Goal: Task Accomplishment & Management: Complete application form

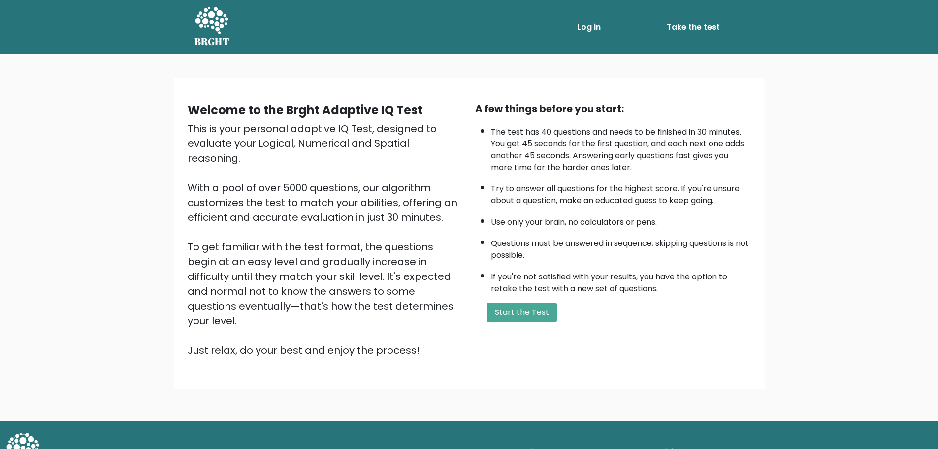
click at [527, 316] on button "Start the Test" at bounding box center [522, 312] width 70 height 20
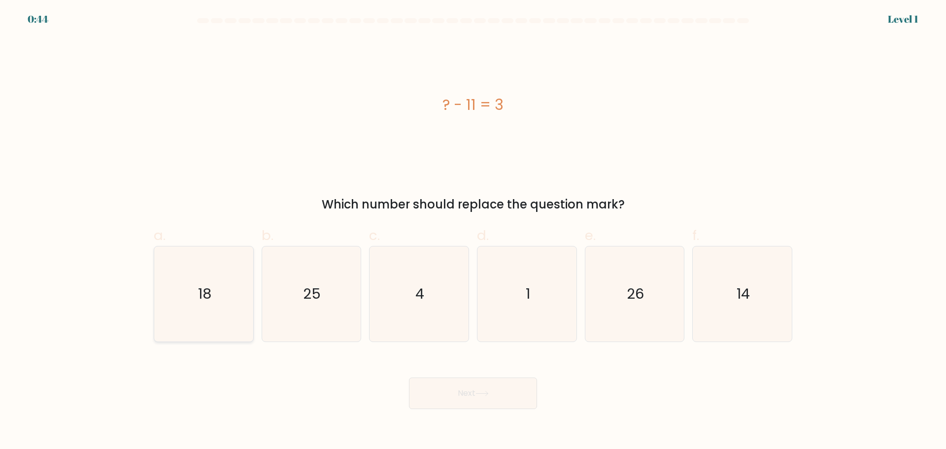
scroll to position [178, 0]
click at [752, 275] on icon "14" at bounding box center [741, 293] width 95 height 95
click at [473, 231] on input "f. 14" at bounding box center [473, 228] width 0 height 6
radio input "true"
click at [464, 389] on button "Next" at bounding box center [473, 393] width 128 height 32
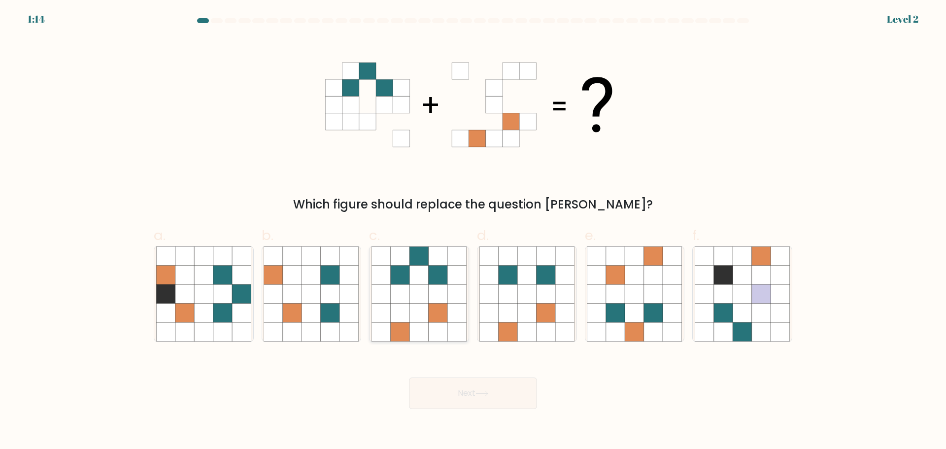
click at [408, 270] on icon at bounding box center [400, 274] width 19 height 19
click at [473, 231] on input "c." at bounding box center [473, 228] width 0 height 6
radio input "true"
click at [469, 390] on button "Next" at bounding box center [473, 393] width 128 height 32
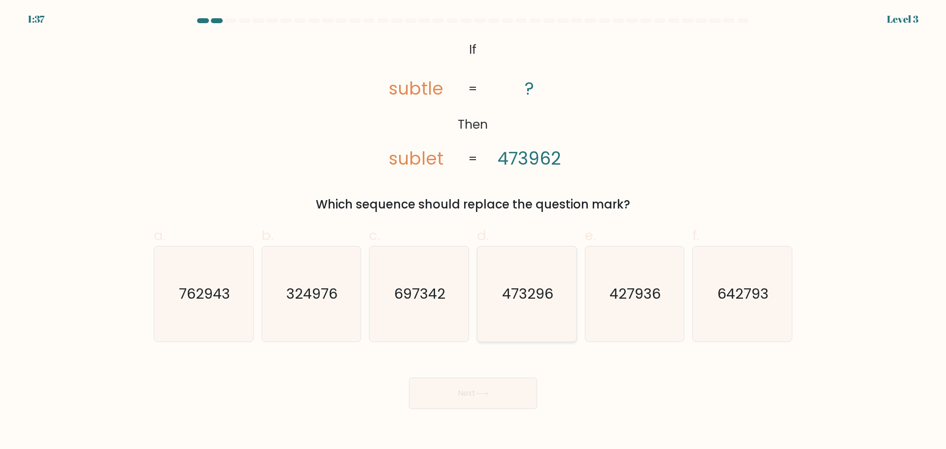
click at [535, 302] on text "473296" at bounding box center [527, 294] width 51 height 20
click at [473, 231] on input "d. 473296" at bounding box center [473, 228] width 0 height 6
radio input "true"
click at [493, 382] on button "Next" at bounding box center [473, 393] width 128 height 32
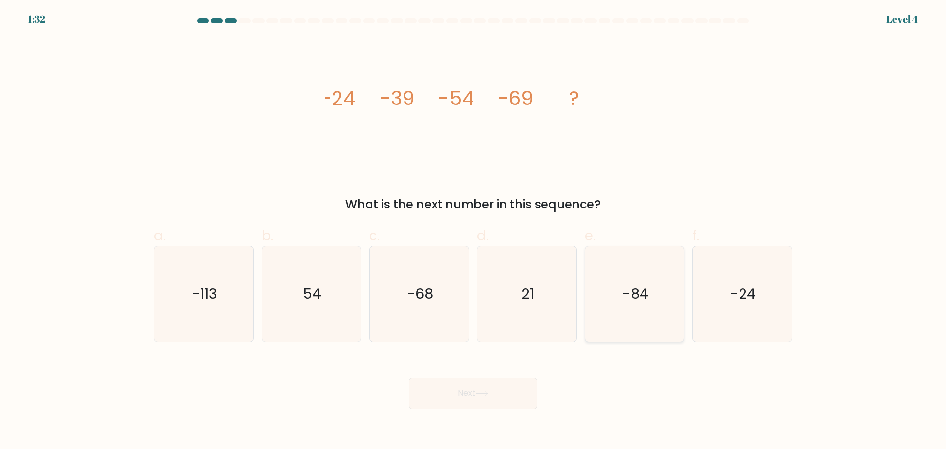
click at [639, 294] on text "-84" at bounding box center [635, 294] width 26 height 20
click at [473, 231] on input "e. -84" at bounding box center [473, 228] width 0 height 6
radio input "true"
click at [480, 385] on button "Next" at bounding box center [473, 393] width 128 height 32
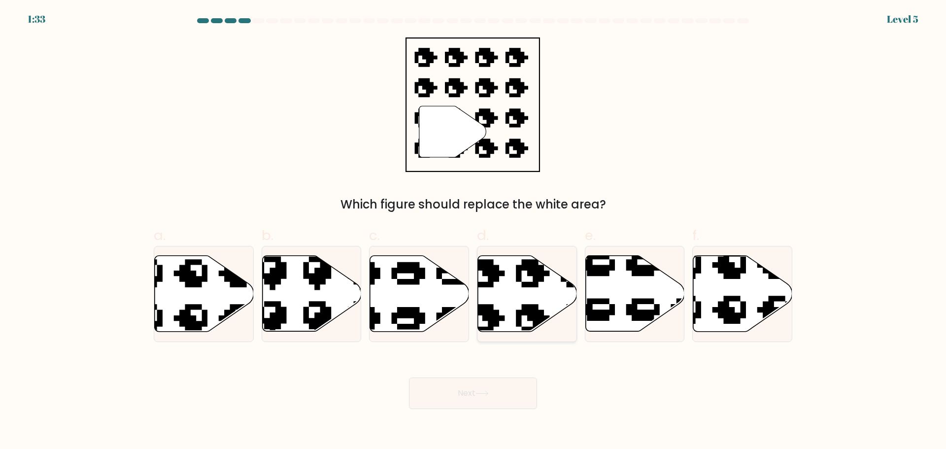
click at [528, 287] on icon at bounding box center [527, 293] width 99 height 76
click at [473, 231] on input "d." at bounding box center [473, 228] width 0 height 6
radio input "true"
click at [483, 386] on button "Next" at bounding box center [473, 393] width 128 height 32
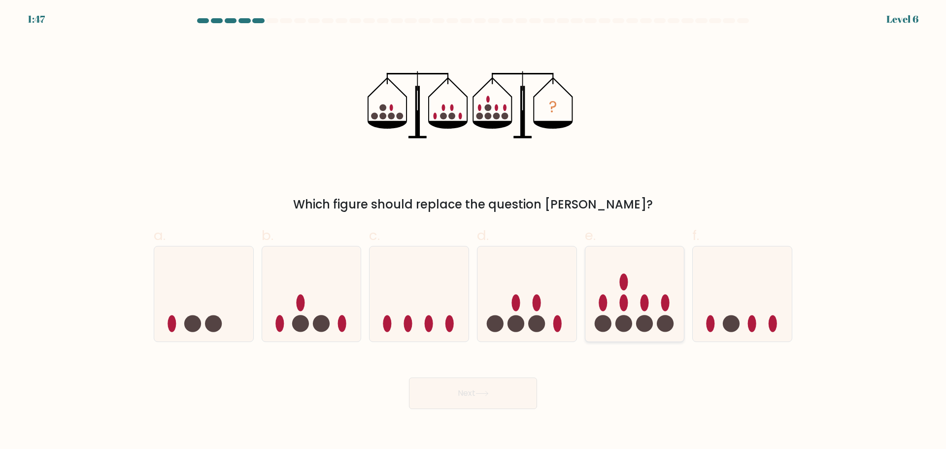
click at [644, 285] on icon at bounding box center [634, 294] width 99 height 82
click at [473, 231] on input "e." at bounding box center [473, 228] width 0 height 6
radio input "true"
click at [466, 394] on button "Next" at bounding box center [473, 393] width 128 height 32
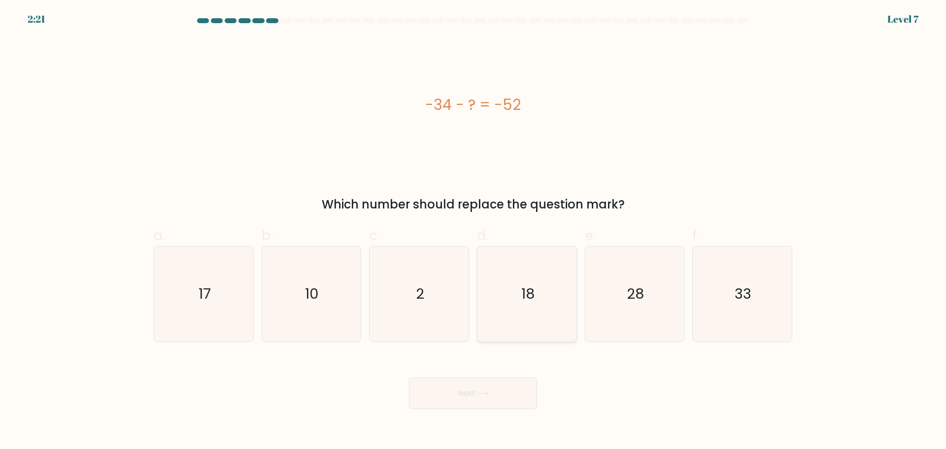
click at [516, 294] on icon "18" at bounding box center [526, 293] width 95 height 95
click at [473, 231] on input "d. 18" at bounding box center [473, 228] width 0 height 6
radio input "true"
click at [478, 398] on button "Next" at bounding box center [473, 393] width 128 height 32
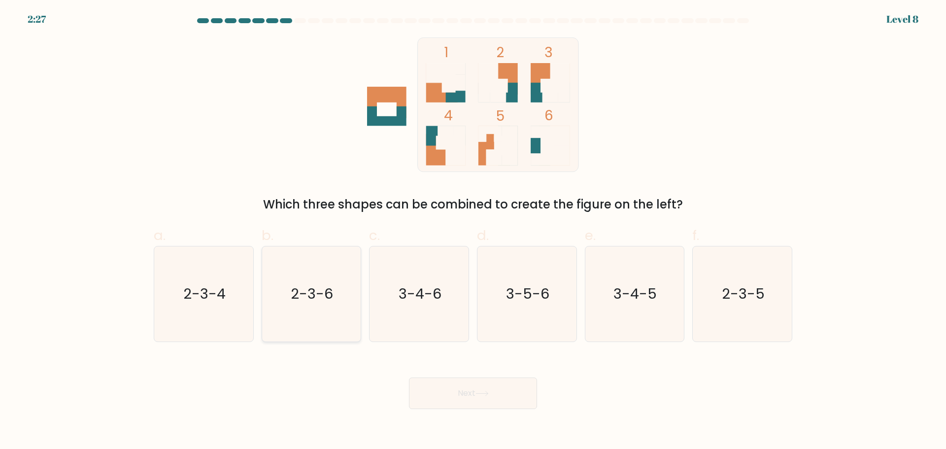
click at [316, 307] on icon "2-3-6" at bounding box center [311, 293] width 95 height 95
click at [473, 231] on input "b. 2-3-6" at bounding box center [473, 228] width 0 height 6
radio input "true"
click at [468, 391] on button "Next" at bounding box center [473, 393] width 128 height 32
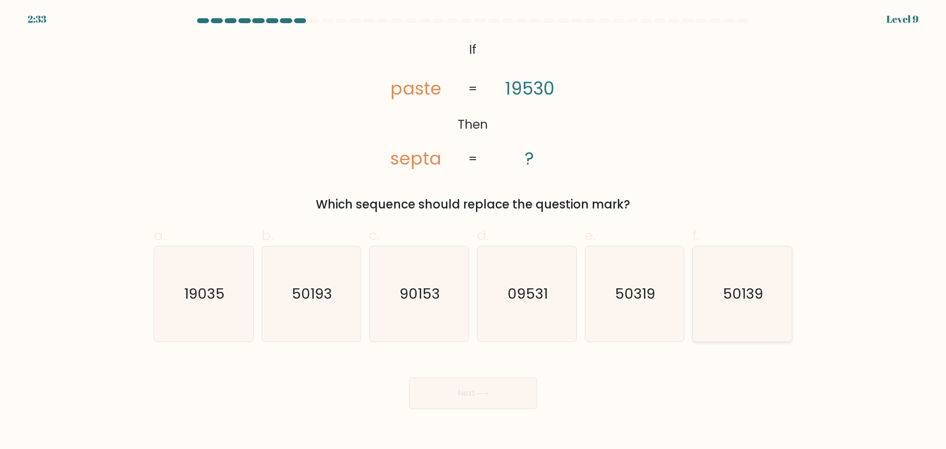
click at [747, 303] on icon "50139" at bounding box center [741, 293] width 95 height 95
click at [473, 231] on input "f. 50139" at bounding box center [473, 228] width 0 height 6
radio input "true"
click at [461, 392] on button "Next" at bounding box center [473, 393] width 128 height 32
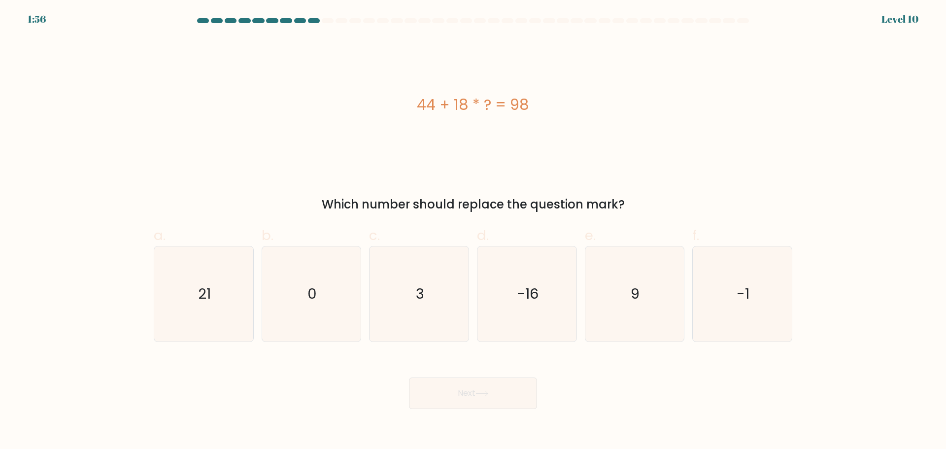
click at [448, 114] on div "44 + 18 * ? = 98" at bounding box center [473, 105] width 638 height 22
type textarea "44 + 18 * ? = 98"
click at [448, 114] on div "44 + 18 * ? = 98" at bounding box center [473, 105] width 638 height 22
copy div "44 + 18 * ? = 98"
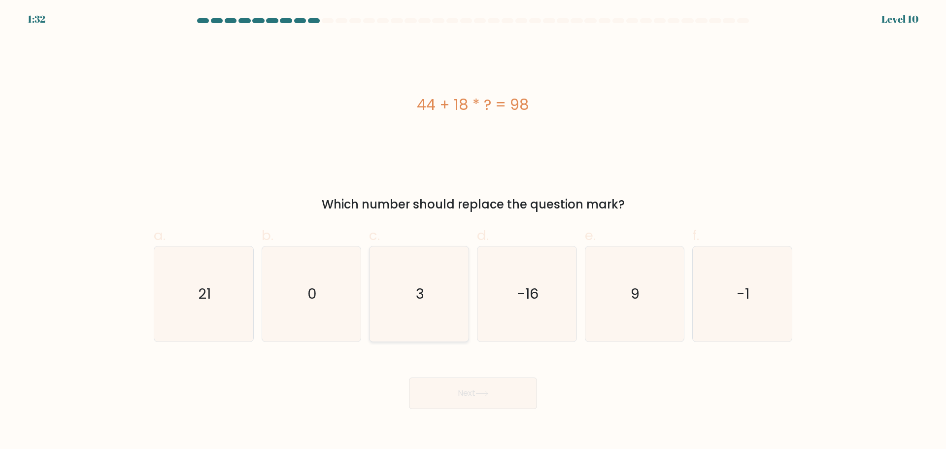
click at [430, 272] on icon "3" at bounding box center [418, 293] width 95 height 95
click at [473, 231] on input "c. 3" at bounding box center [473, 228] width 0 height 6
radio input "true"
click at [484, 395] on icon at bounding box center [481, 393] width 13 height 5
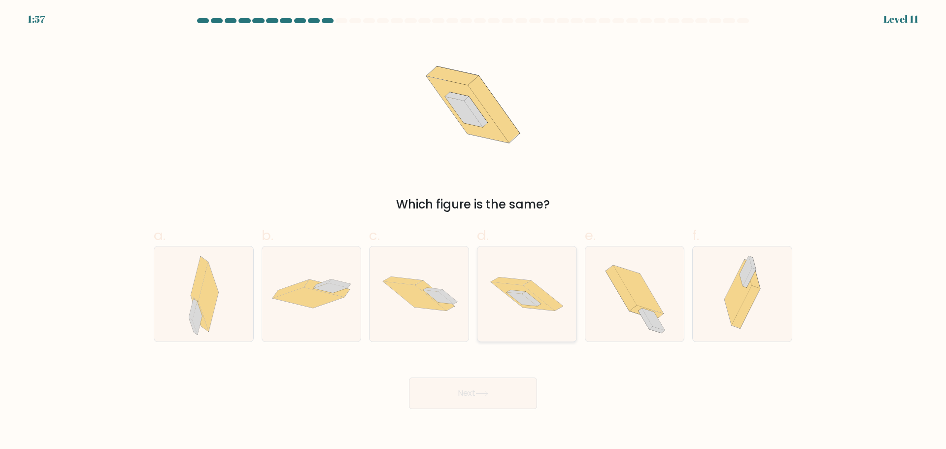
click at [544, 281] on icon at bounding box center [526, 294] width 99 height 66
click at [473, 231] on input "d." at bounding box center [473, 228] width 0 height 6
radio input "true"
click at [461, 394] on button "Next" at bounding box center [473, 393] width 128 height 32
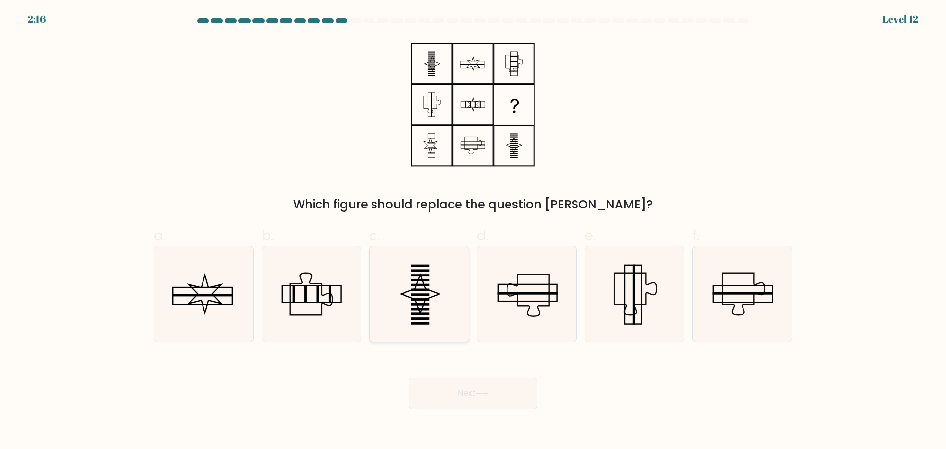
click at [423, 295] on rect at bounding box center [420, 294] width 18 height 2
click at [473, 231] on input "c." at bounding box center [473, 228] width 0 height 6
radio input "true"
click at [483, 391] on icon at bounding box center [481, 393] width 13 height 5
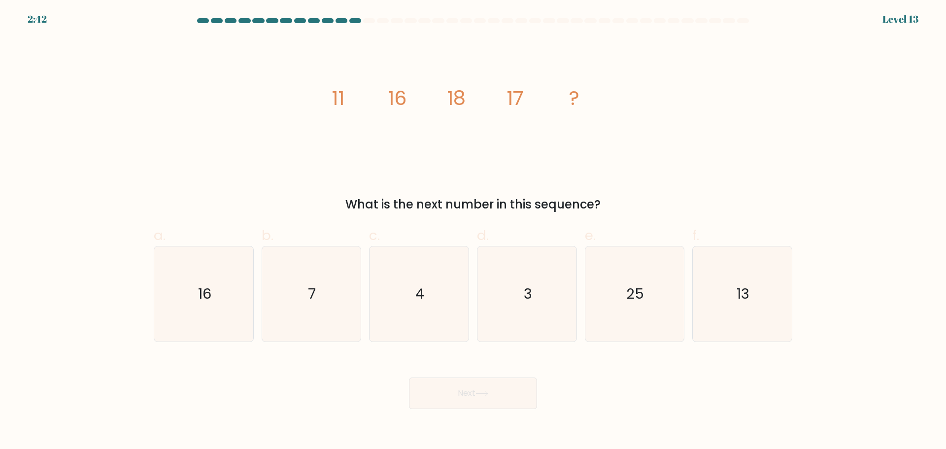
click at [485, 100] on icon "image/svg+xml 11 16 18 17 ?" at bounding box center [473, 104] width 296 height 134
drag, startPoint x: 485, startPoint y: 100, endPoint x: 491, endPoint y: 102, distance: 5.6
click at [491, 102] on icon "image/svg+xml 11 16 18 17 ?" at bounding box center [473, 104] width 296 height 134
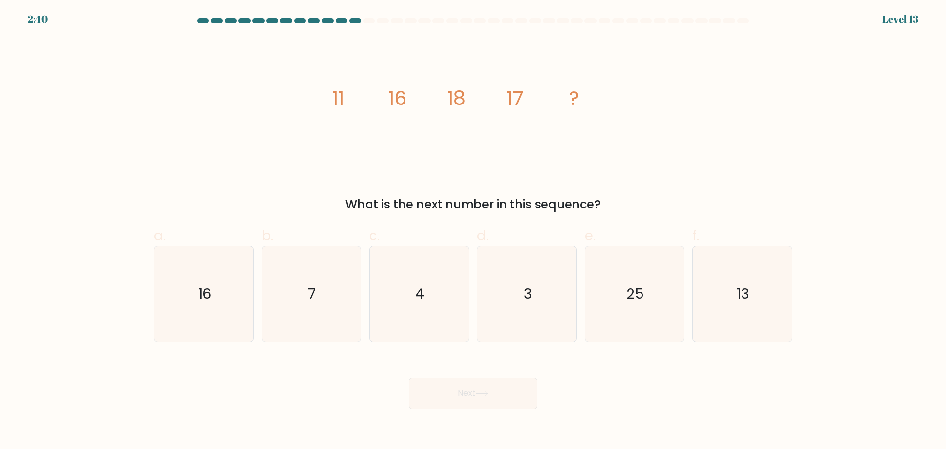
drag, startPoint x: 362, startPoint y: 100, endPoint x: 343, endPoint y: 99, distance: 18.7
click at [361, 100] on icon "image/svg+xml 11 16 18 17 ?" at bounding box center [473, 104] width 296 height 134
drag, startPoint x: 321, startPoint y: 99, endPoint x: 640, endPoint y: 104, distance: 319.2
click at [640, 104] on div "image/svg+xml 11 16 18 17 ? What is the next number in this sequence?" at bounding box center [473, 125] width 650 height 176
copy g "11 16 18 17 ?"
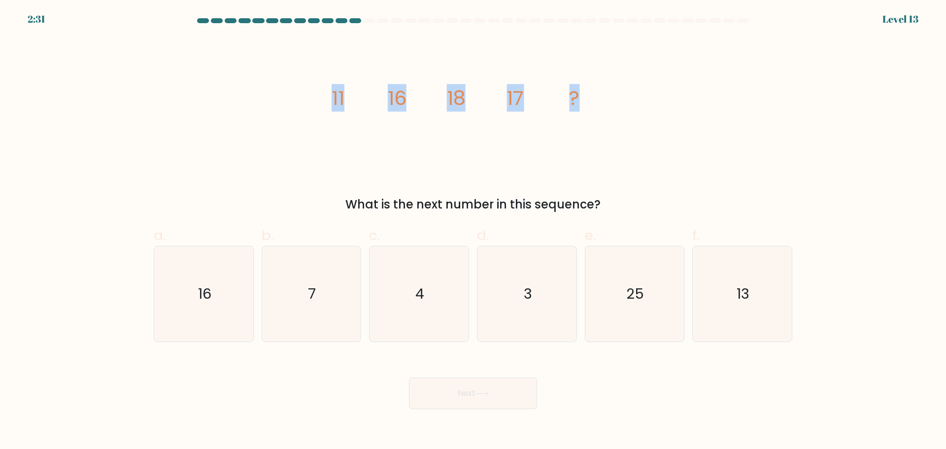
click at [401, 124] on icon "image/svg+xml 11 16 18 17 ?" at bounding box center [473, 104] width 296 height 134
click at [750, 300] on icon "13" at bounding box center [741, 293] width 95 height 95
click at [473, 231] on input "f. 13" at bounding box center [473, 228] width 0 height 6
radio input "true"
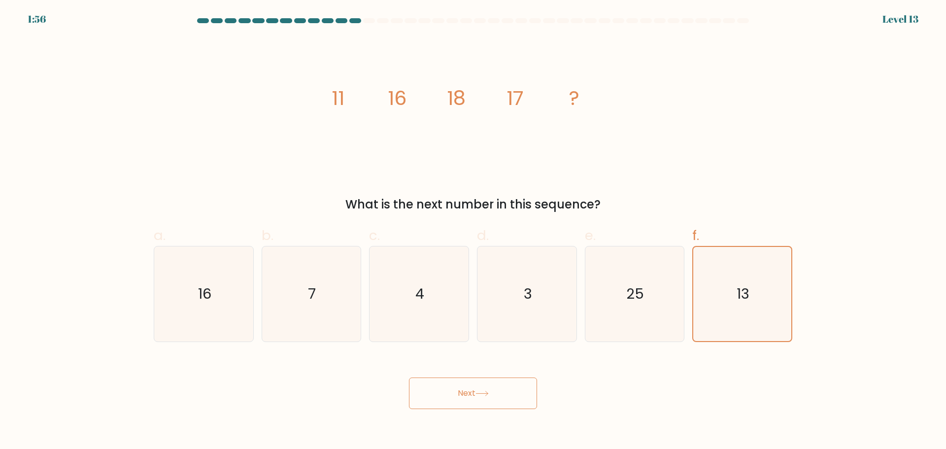
click at [493, 389] on button "Next" at bounding box center [473, 393] width 128 height 32
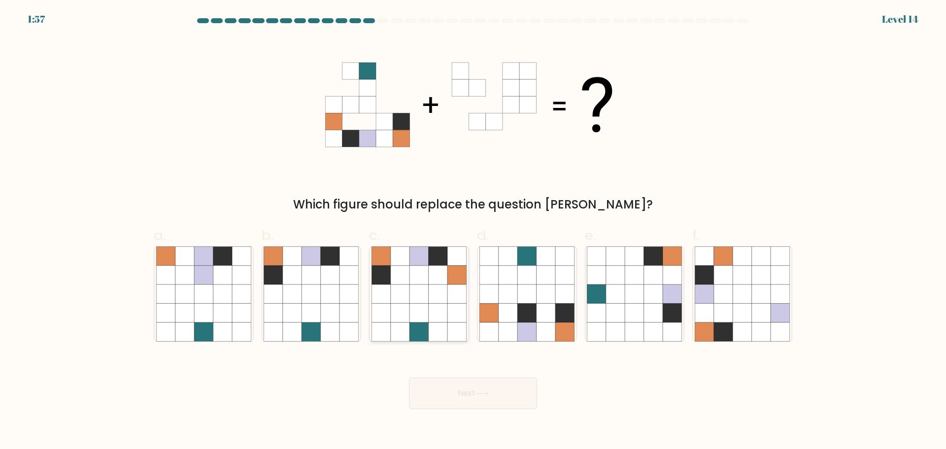
click at [424, 291] on icon at bounding box center [418, 293] width 19 height 19
click at [473, 231] on input "c." at bounding box center [473, 228] width 0 height 6
radio input "true"
click at [478, 399] on button "Next" at bounding box center [473, 393] width 128 height 32
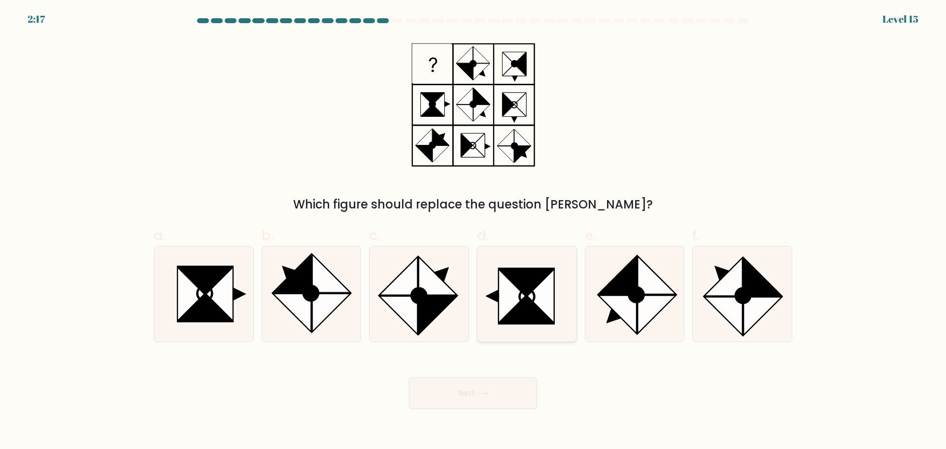
click at [544, 307] on icon at bounding box center [540, 296] width 27 height 54
click at [473, 231] on input "d." at bounding box center [473, 228] width 0 height 6
radio input "true"
click at [489, 397] on button "Next" at bounding box center [473, 393] width 128 height 32
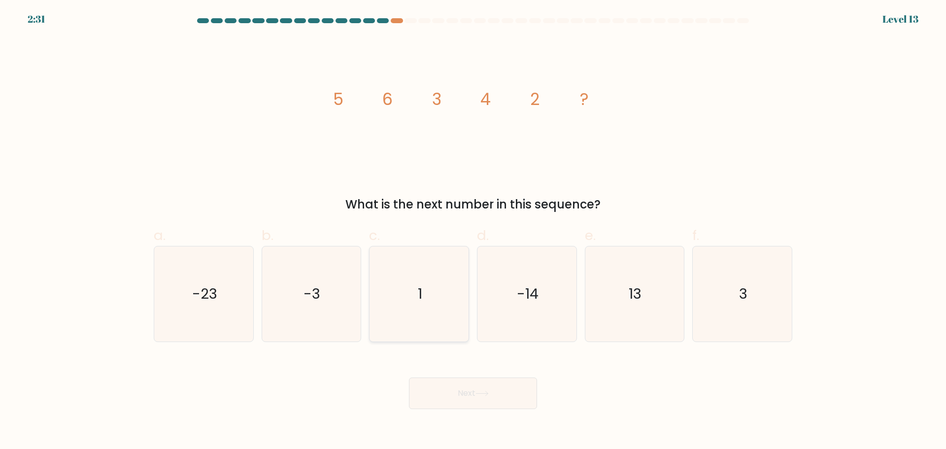
click at [395, 328] on icon "1" at bounding box center [418, 293] width 95 height 95
click at [473, 231] on input "c. 1" at bounding box center [473, 228] width 0 height 6
radio input "true"
click at [461, 387] on button "Next" at bounding box center [473, 393] width 128 height 32
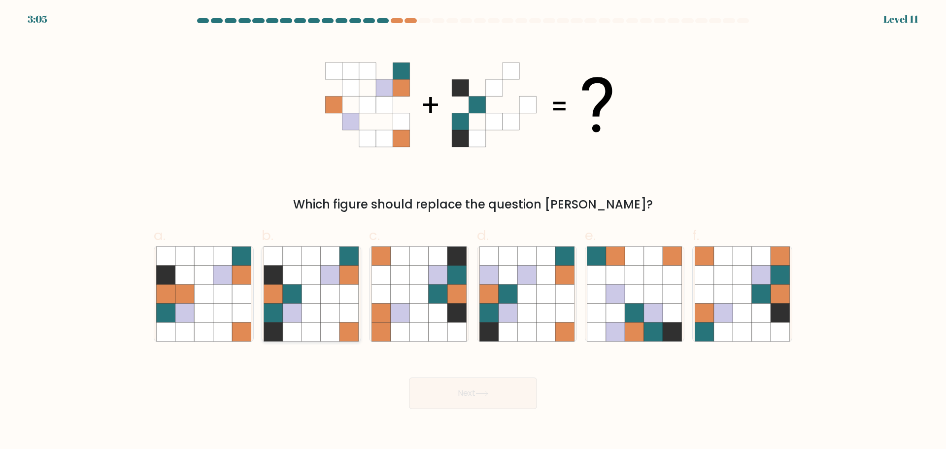
click at [319, 293] on icon at bounding box center [311, 293] width 19 height 19
click at [473, 231] on input "b." at bounding box center [473, 228] width 0 height 6
radio input "true"
click at [472, 388] on button "Next" at bounding box center [473, 393] width 128 height 32
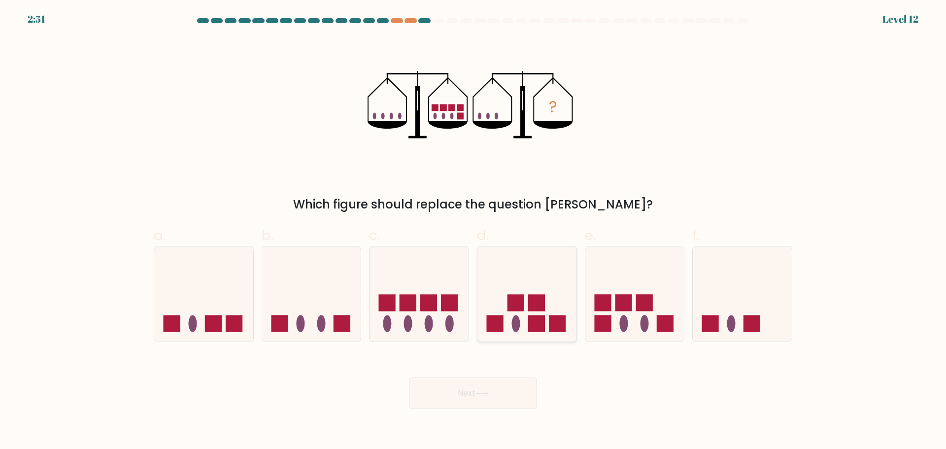
click at [533, 289] on icon at bounding box center [526, 294] width 99 height 82
click at [473, 231] on input "d." at bounding box center [473, 228] width 0 height 6
radio input "true"
click at [479, 393] on icon at bounding box center [481, 393] width 13 height 5
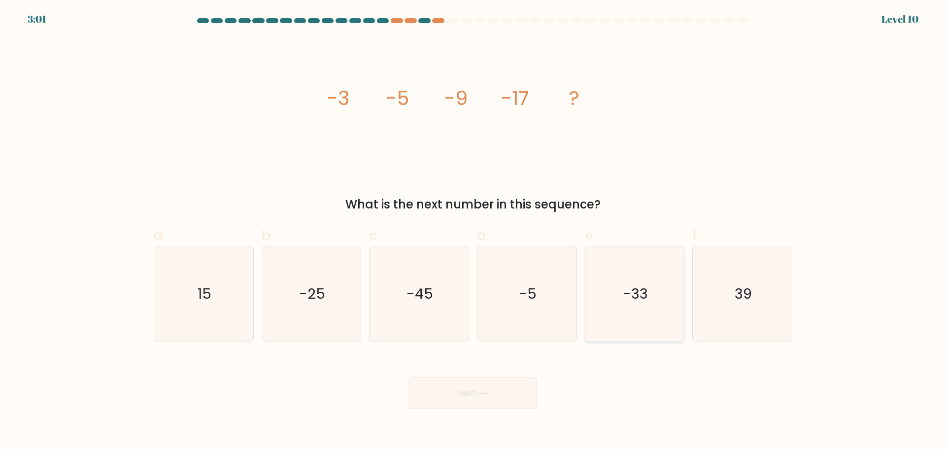
click at [613, 268] on icon "-33" at bounding box center [634, 293] width 95 height 95
click at [473, 231] on input "e. -33" at bounding box center [473, 228] width 0 height 6
radio input "true"
click at [504, 392] on button "Next" at bounding box center [473, 393] width 128 height 32
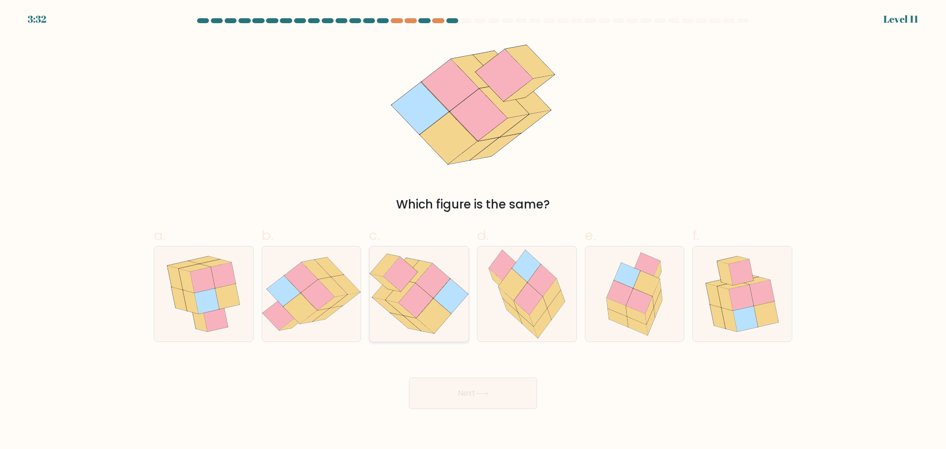
click at [427, 298] on icon at bounding box center [415, 300] width 34 height 34
click at [473, 231] on input "c." at bounding box center [473, 228] width 0 height 6
radio input "true"
click at [740, 297] on icon at bounding box center [740, 297] width 25 height 26
click at [473, 231] on input "f." at bounding box center [473, 228] width 0 height 6
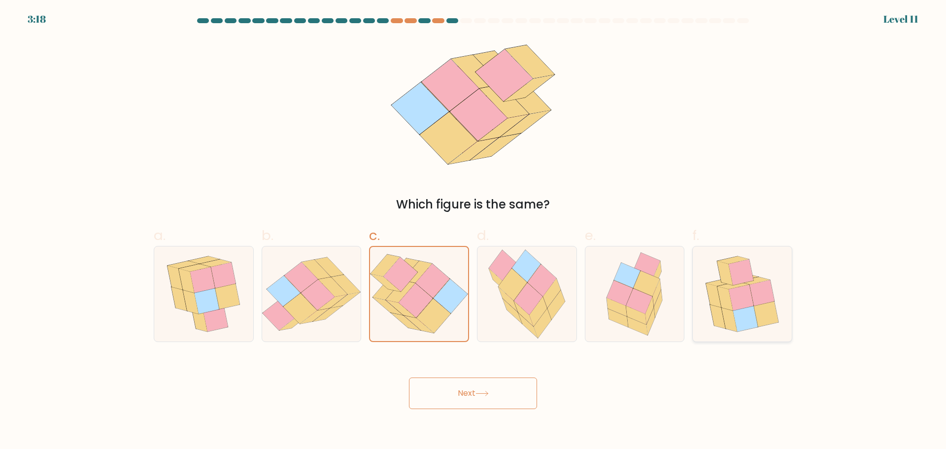
radio input "true"
click at [467, 389] on button "Next" at bounding box center [473, 393] width 128 height 32
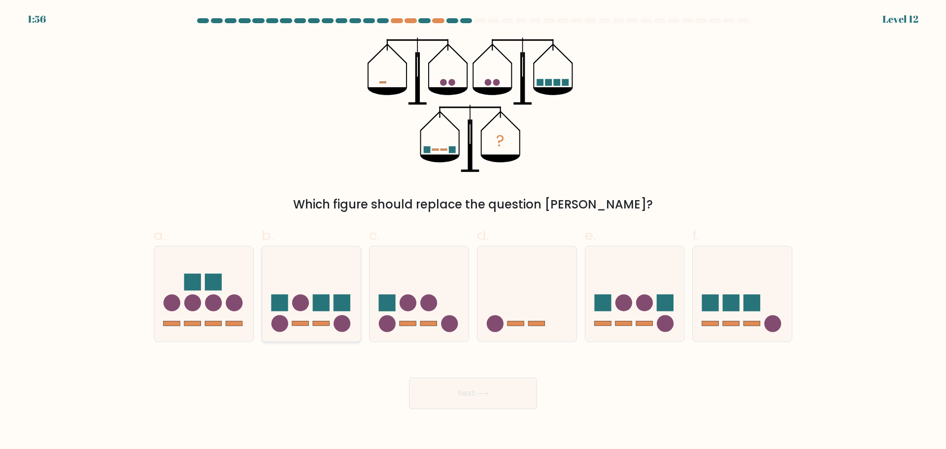
click at [342, 297] on rect at bounding box center [341, 302] width 17 height 17
click at [473, 231] on input "b." at bounding box center [473, 228] width 0 height 6
radio input "true"
click at [486, 392] on icon at bounding box center [481, 393] width 13 height 5
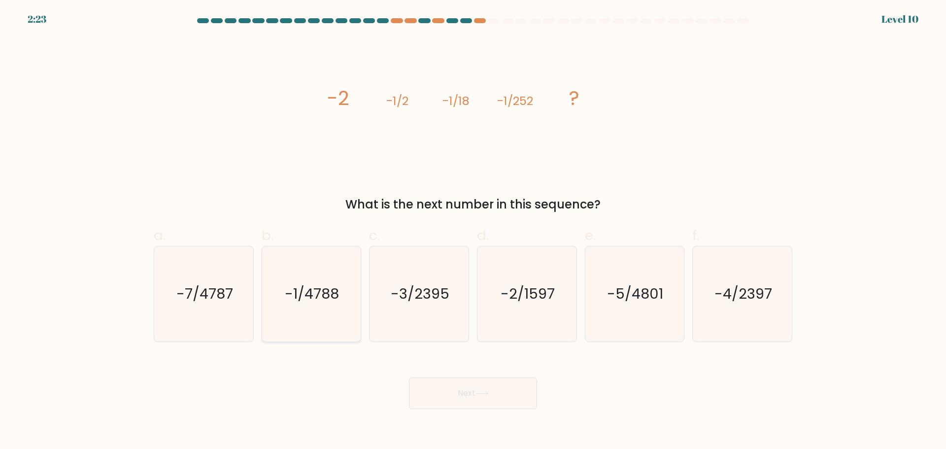
click at [326, 308] on icon "-1/4788" at bounding box center [311, 293] width 95 height 95
click at [473, 231] on input "b. -1/4788" at bounding box center [473, 228] width 0 height 6
radio input "true"
click at [498, 398] on button "Next" at bounding box center [473, 393] width 128 height 32
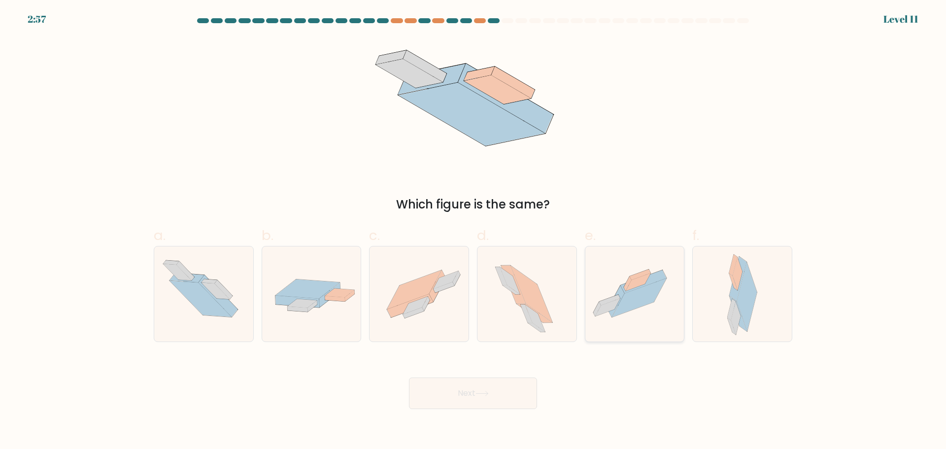
click at [624, 308] on icon at bounding box center [639, 297] width 55 height 39
click at [473, 231] on input "e." at bounding box center [473, 228] width 0 height 6
radio input "true"
click at [476, 395] on button "Next" at bounding box center [473, 393] width 128 height 32
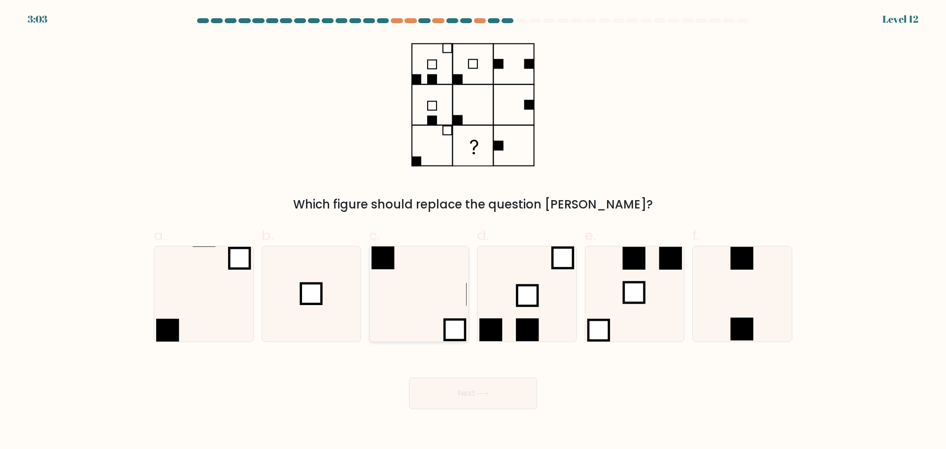
click at [408, 299] on icon at bounding box center [418, 293] width 95 height 95
click at [473, 231] on input "c." at bounding box center [473, 228] width 0 height 6
radio input "true"
click at [473, 394] on button "Next" at bounding box center [473, 393] width 128 height 32
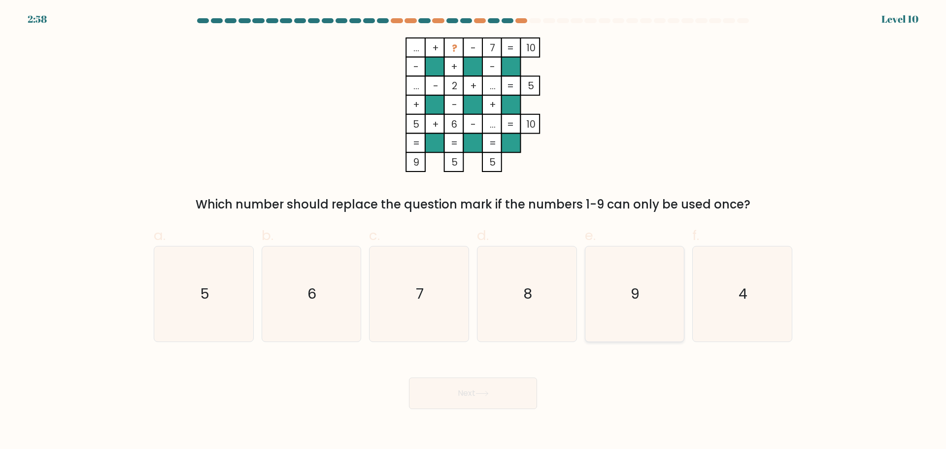
click at [625, 290] on icon "9" at bounding box center [634, 293] width 95 height 95
click at [473, 231] on input "e. 9" at bounding box center [473, 228] width 0 height 6
radio input "true"
click at [515, 389] on button "Next" at bounding box center [473, 393] width 128 height 32
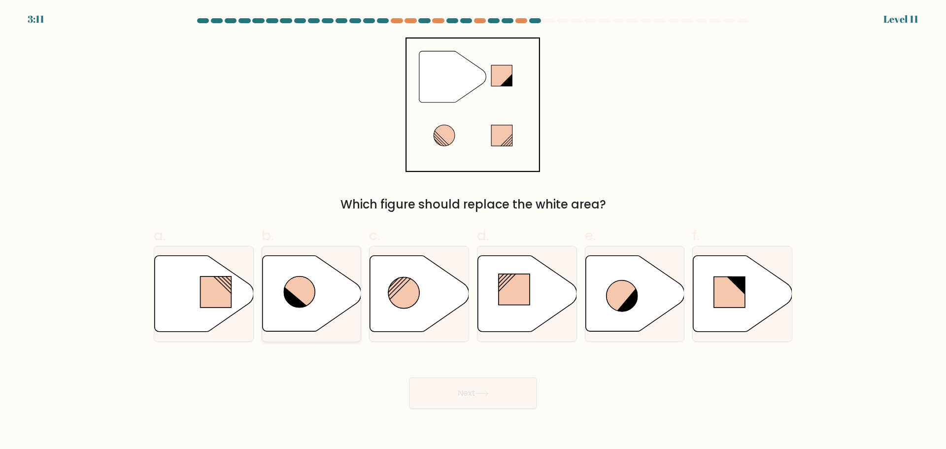
click at [319, 301] on icon at bounding box center [311, 293] width 99 height 76
click at [473, 231] on input "b." at bounding box center [473, 228] width 0 height 6
radio input "true"
click at [503, 397] on button "Next" at bounding box center [473, 393] width 128 height 32
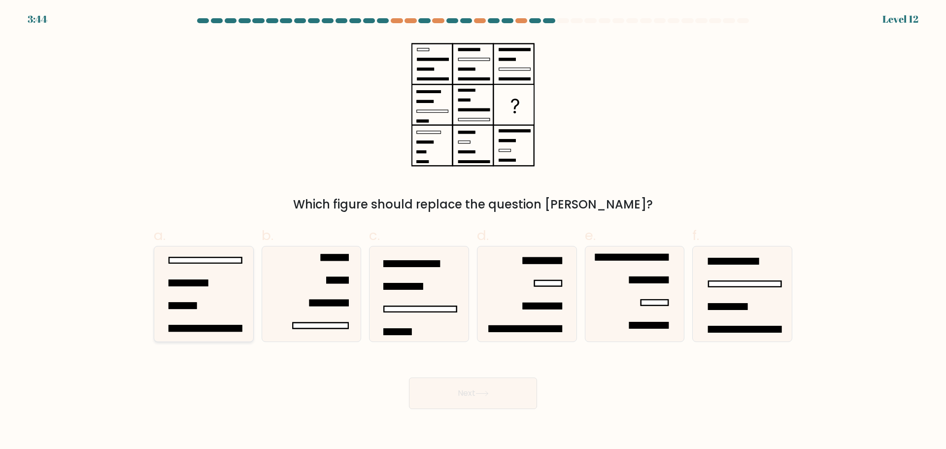
click at [212, 278] on icon at bounding box center [203, 293] width 95 height 95
click at [473, 231] on input "a." at bounding box center [473, 228] width 0 height 6
radio input "true"
click at [510, 407] on button "Next" at bounding box center [473, 393] width 128 height 32
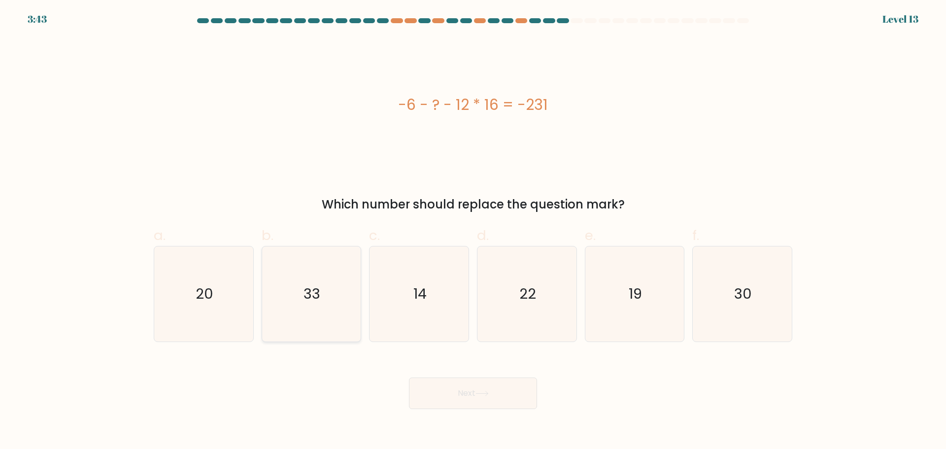
click at [312, 285] on text "33" at bounding box center [312, 294] width 17 height 20
click at [473, 231] on input "b. 33" at bounding box center [473, 228] width 0 height 6
radio input "true"
click at [471, 395] on button "Next" at bounding box center [473, 393] width 128 height 32
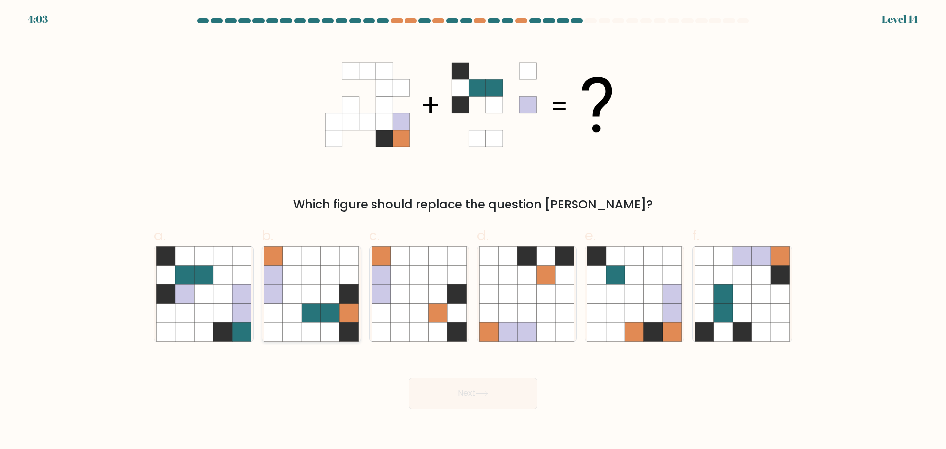
click at [298, 292] on icon at bounding box center [292, 293] width 19 height 19
click at [473, 231] on input "b." at bounding box center [473, 228] width 0 height 6
radio input "true"
click at [480, 391] on icon at bounding box center [481, 393] width 13 height 5
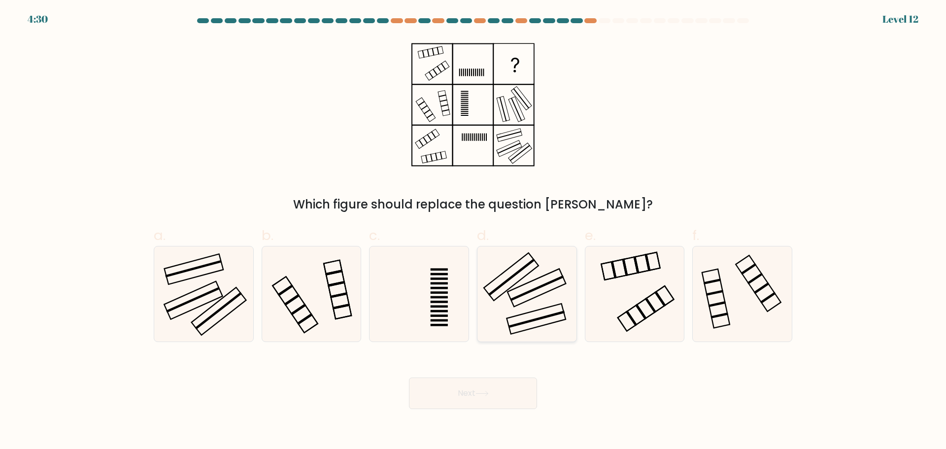
click at [539, 295] on rect at bounding box center [536, 287] width 58 height 38
click at [473, 231] on input "d." at bounding box center [473, 228] width 0 height 6
radio input "true"
click at [488, 402] on button "Next" at bounding box center [473, 393] width 128 height 32
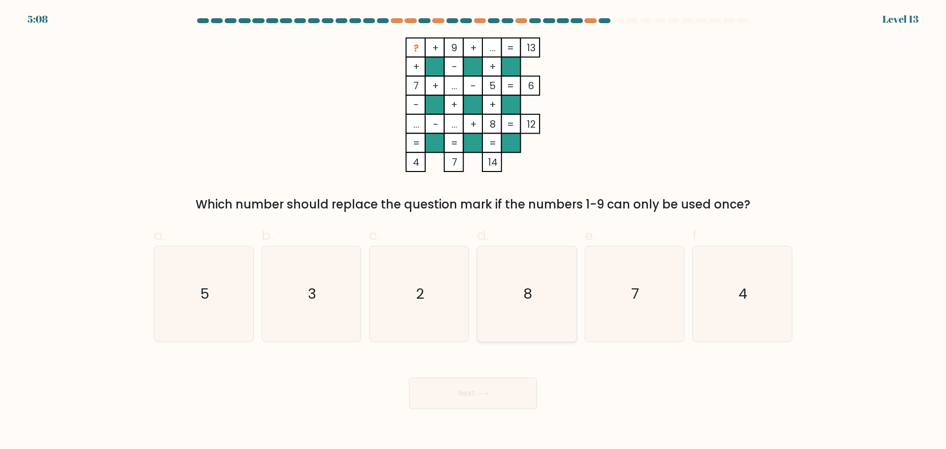
click at [520, 310] on icon "8" at bounding box center [526, 293] width 95 height 95
click at [473, 231] on input "d. 8" at bounding box center [473, 228] width 0 height 6
radio input "true"
click at [522, 276] on icon "8" at bounding box center [527, 294] width 94 height 94
click at [473, 231] on input "d. 8" at bounding box center [473, 228] width 0 height 6
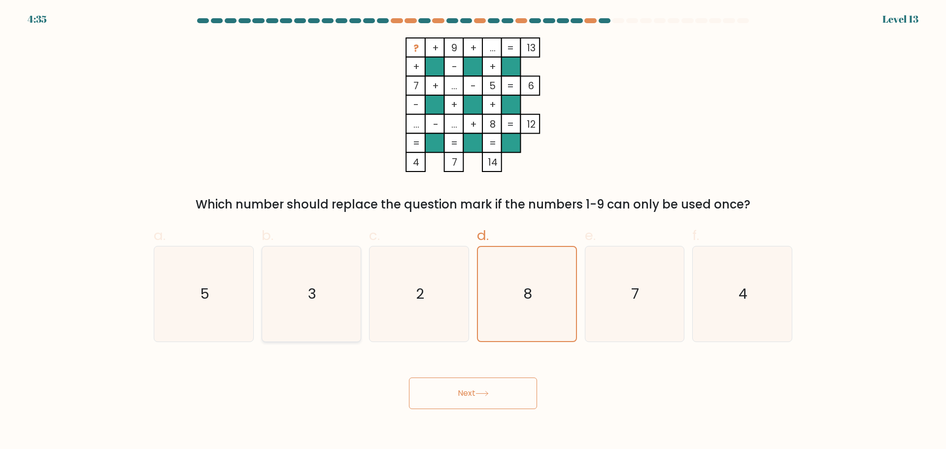
click at [281, 307] on icon "3" at bounding box center [311, 293] width 95 height 95
click at [473, 231] on input "b. 3" at bounding box center [473, 228] width 0 height 6
radio input "true"
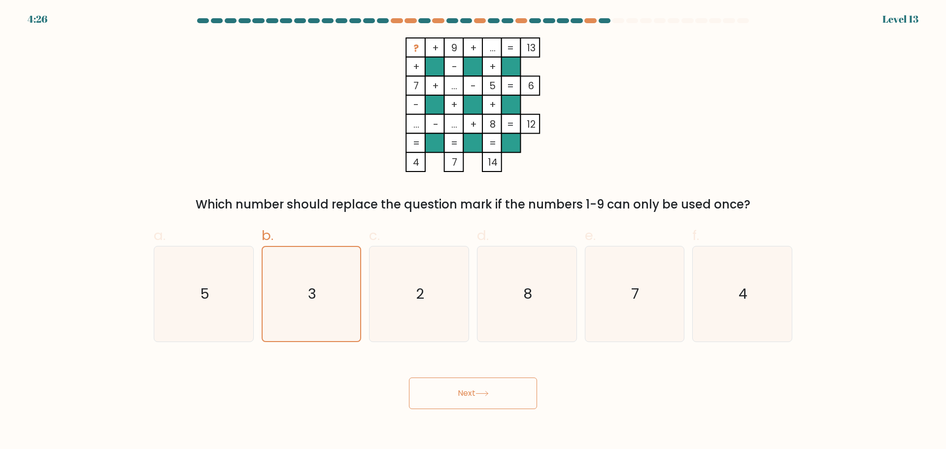
click at [470, 392] on button "Next" at bounding box center [473, 393] width 128 height 32
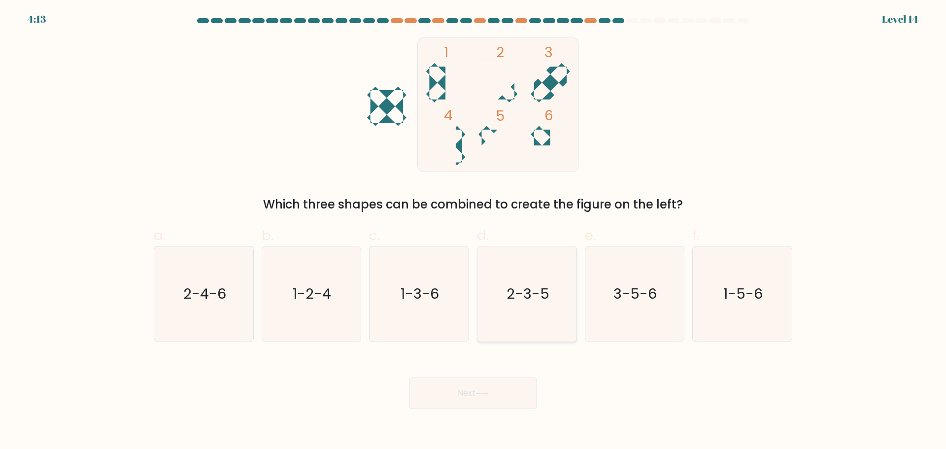
click at [563, 309] on icon "2-3-5" at bounding box center [526, 293] width 95 height 95
click at [473, 231] on input "d. 2-3-5" at bounding box center [473, 228] width 0 height 6
radio input "true"
click at [509, 396] on button "Next" at bounding box center [473, 393] width 128 height 32
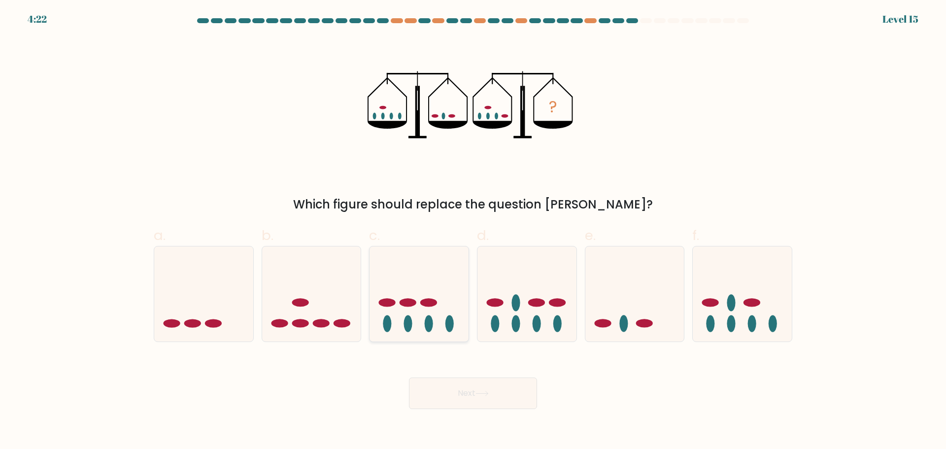
click at [415, 286] on icon at bounding box center [418, 294] width 99 height 82
click at [473, 231] on input "c." at bounding box center [473, 228] width 0 height 6
radio input "true"
click at [535, 393] on button "Next" at bounding box center [473, 393] width 128 height 32
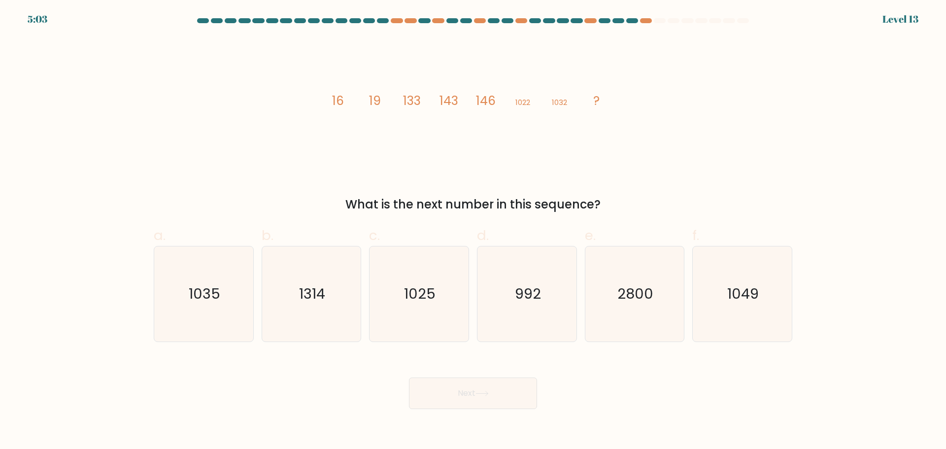
click at [375, 103] on tspan "19" at bounding box center [375, 100] width 12 height 17
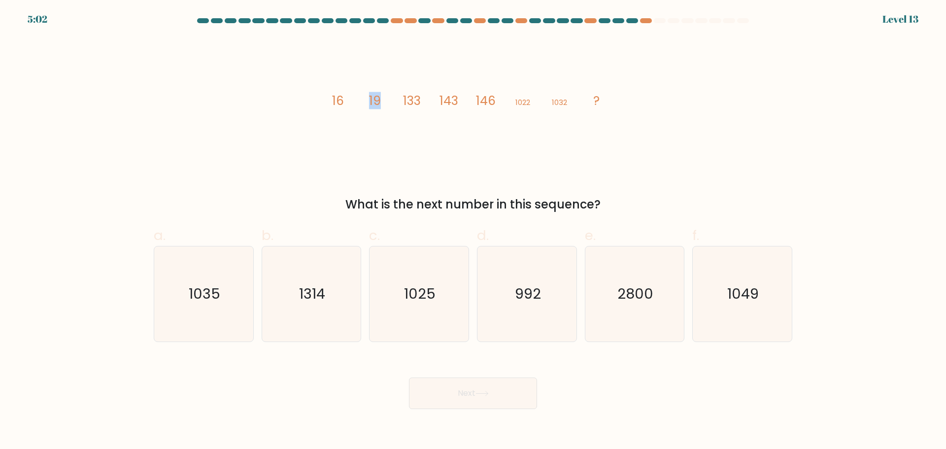
click at [375, 103] on tspan "19" at bounding box center [375, 100] width 12 height 17
click at [371, 135] on icon "image/svg+xml 16 19 133 143 146 1022 1032 ?" at bounding box center [473, 104] width 296 height 134
drag, startPoint x: 332, startPoint y: 102, endPoint x: 624, endPoint y: 109, distance: 291.2
click at [624, 109] on div "image/svg+xml 16 19 133 143 146 1022 1032 ? What is the next number in this seq…" at bounding box center [473, 125] width 650 height 176
copy g "16 19 133 143 146 1022 1032 ?"
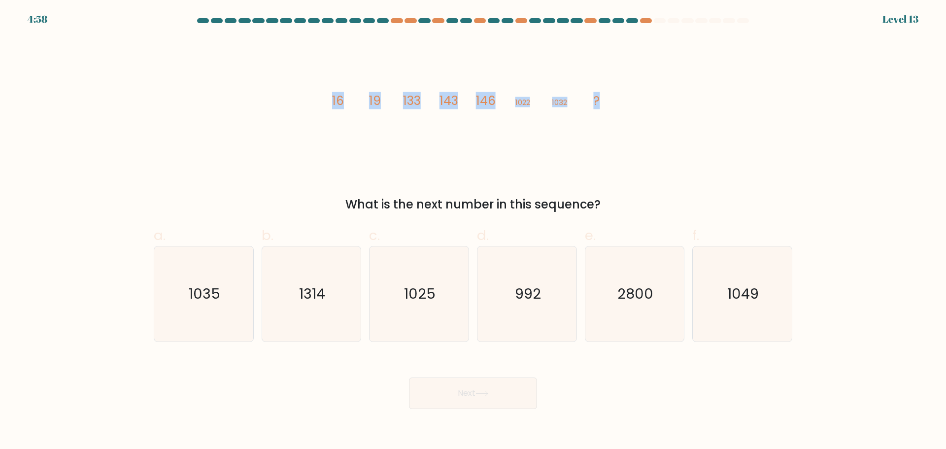
click at [387, 162] on icon "image/svg+xml 16 19 133 143 146 1022 1032 ?" at bounding box center [473, 104] width 296 height 134
click at [209, 289] on text "1035" at bounding box center [205, 294] width 32 height 20
click at [473, 231] on input "a. 1035" at bounding box center [473, 228] width 0 height 6
radio input "true"
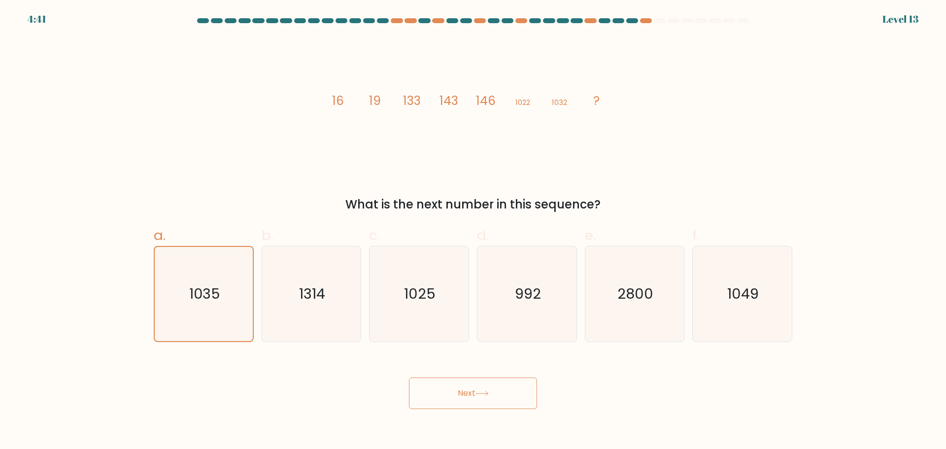
click at [488, 394] on icon at bounding box center [482, 393] width 12 height 4
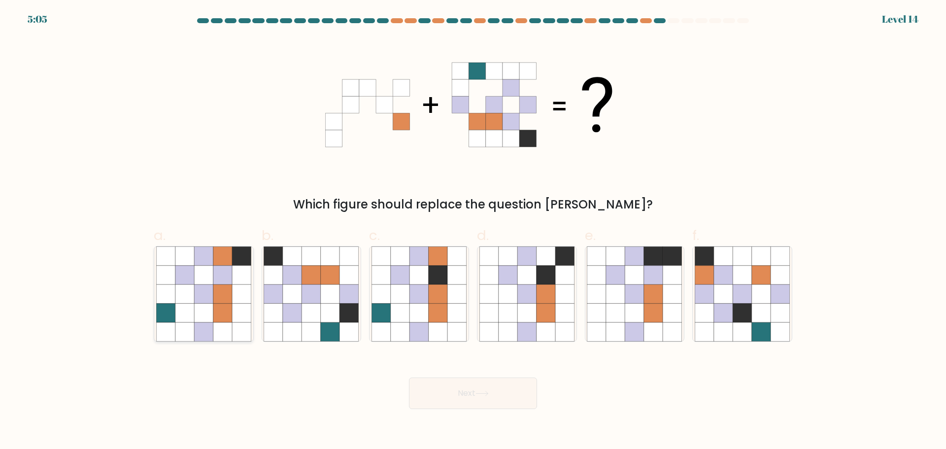
click at [214, 295] on icon at bounding box center [222, 293] width 19 height 19
click at [473, 231] on input "a." at bounding box center [473, 228] width 0 height 6
radio input "true"
click at [466, 402] on button "Next" at bounding box center [473, 393] width 128 height 32
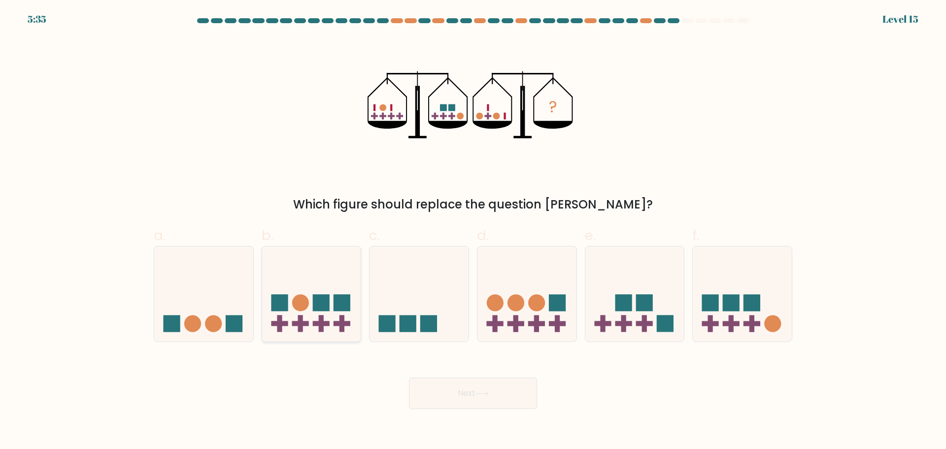
click at [316, 280] on icon at bounding box center [311, 294] width 99 height 82
click at [473, 231] on input "b." at bounding box center [473, 228] width 0 height 6
radio input "true"
click at [454, 399] on button "Next" at bounding box center [473, 393] width 128 height 32
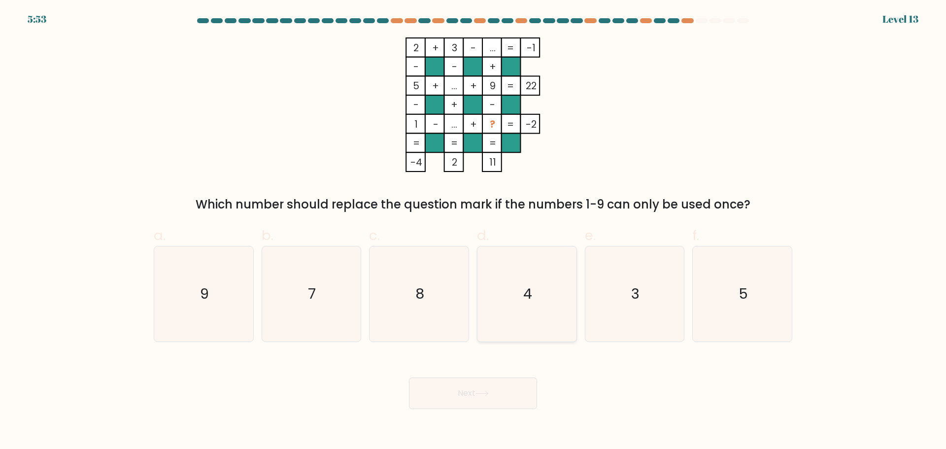
click at [541, 293] on icon "4" at bounding box center [526, 293] width 95 height 95
click at [473, 231] on input "d. 4" at bounding box center [473, 228] width 0 height 6
radio input "true"
click at [501, 395] on button "Next" at bounding box center [473, 393] width 128 height 32
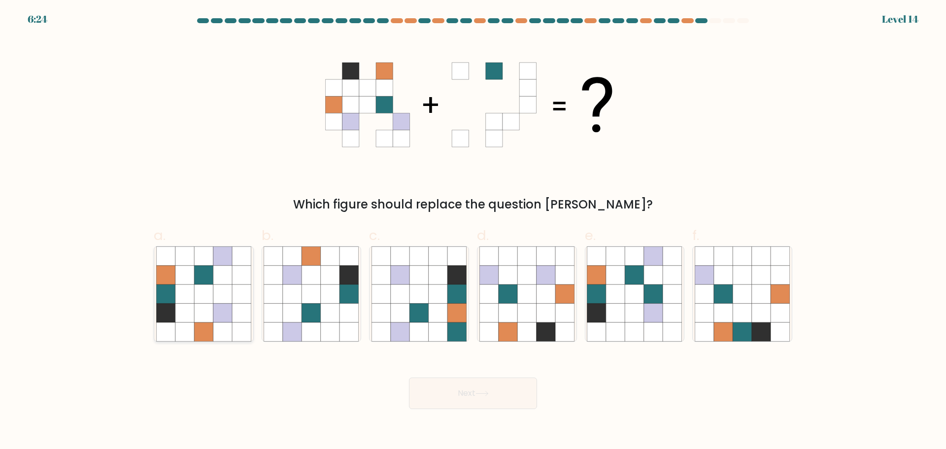
click at [198, 290] on icon at bounding box center [203, 293] width 19 height 19
click at [473, 231] on input "a." at bounding box center [473, 228] width 0 height 6
radio input "true"
click at [482, 392] on icon at bounding box center [481, 393] width 13 height 5
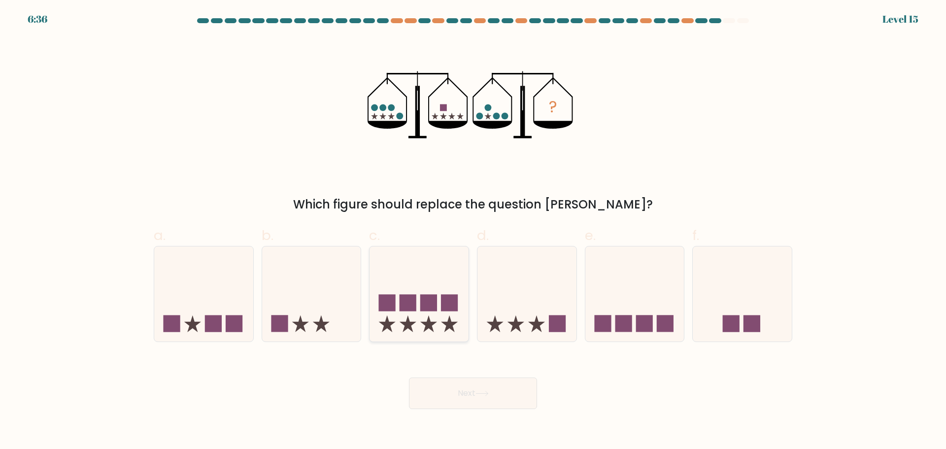
click at [397, 301] on icon at bounding box center [418, 294] width 99 height 82
click at [473, 231] on input "c." at bounding box center [473, 228] width 0 height 6
radio input "true"
click at [488, 394] on icon at bounding box center [481, 393] width 13 height 5
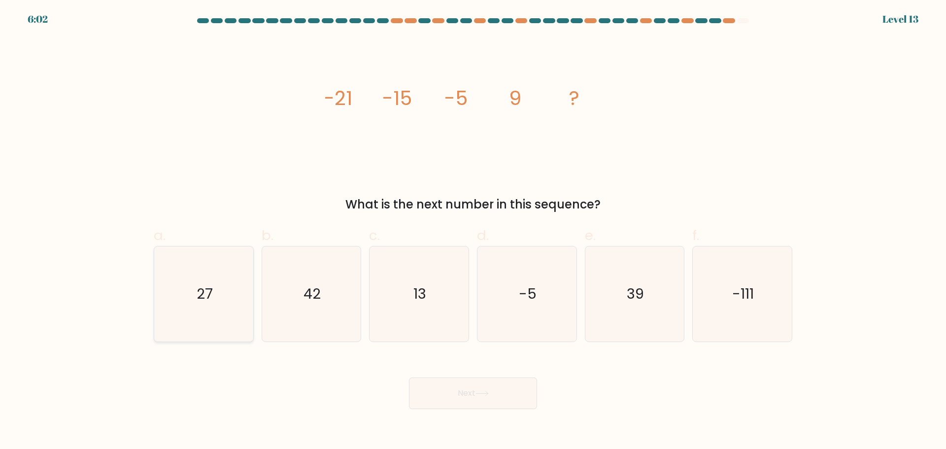
click at [236, 288] on icon "27" at bounding box center [203, 293] width 95 height 95
click at [473, 231] on input "a. 27" at bounding box center [473, 228] width 0 height 6
radio input "true"
click at [479, 403] on button "Next" at bounding box center [473, 393] width 128 height 32
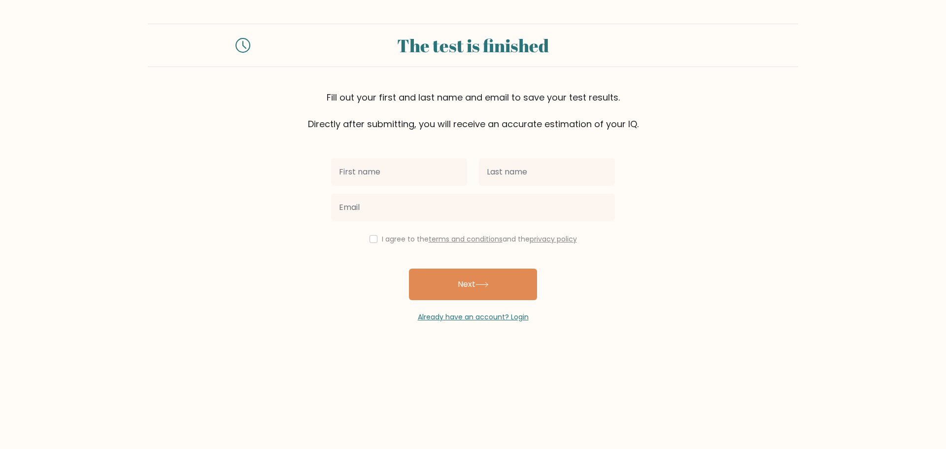
scroll to position [178, 0]
type input "Theyazen"
type input "Aqlan"
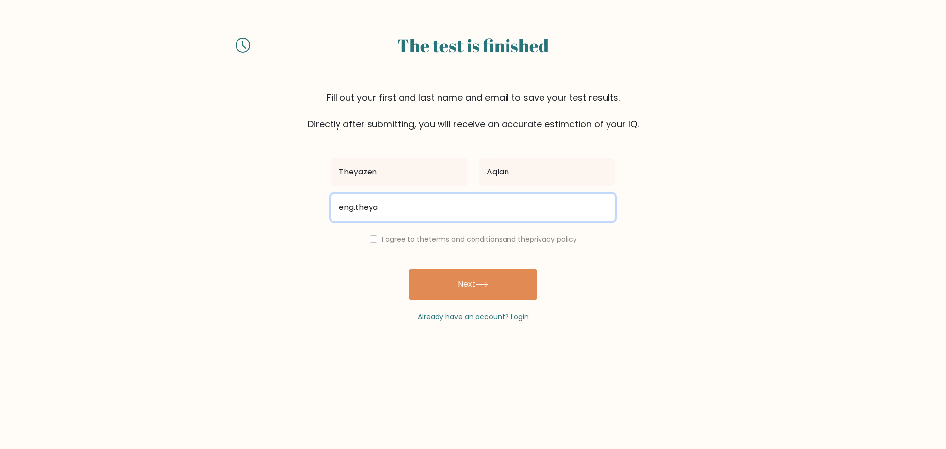
type input "eng.theyazen@gmail.com"
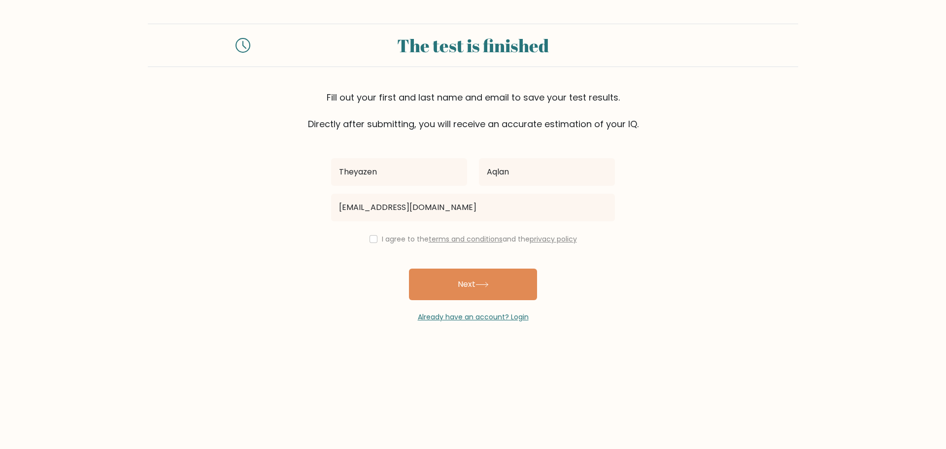
click at [331, 257] on div "Theyazen Aqlan eng.theyazen@gmail.com I agree to the terms and conditions and t…" at bounding box center [473, 227] width 296 height 192
click at [371, 238] on input "checkbox" at bounding box center [373, 239] width 8 height 8
checkbox input "true"
click at [458, 278] on button "Next" at bounding box center [473, 284] width 128 height 32
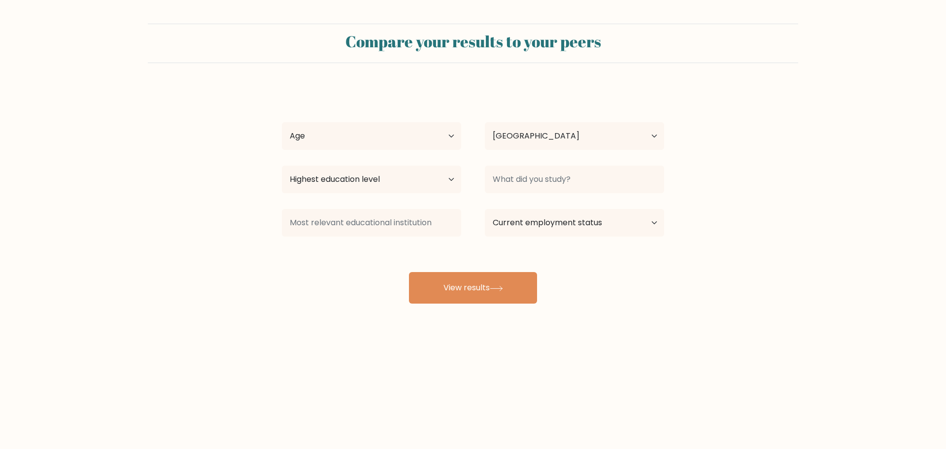
select select "US"
click at [471, 294] on button "View results" at bounding box center [473, 288] width 128 height 32
click at [344, 138] on select "Age Under 18 years old 18-24 years old 25-34 years old 35-44 years old 45-54 ye…" at bounding box center [371, 136] width 179 height 28
select select "35_44"
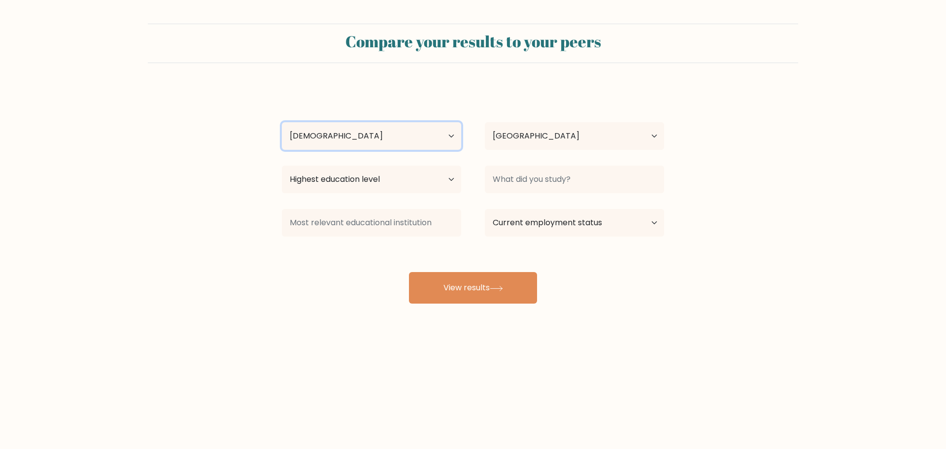
click at [282, 122] on select "Age Under 18 years old 18-24 years old 25-34 years old 35-44 years old 45-54 ye…" at bounding box center [371, 136] width 179 height 28
click at [355, 187] on select "Highest education level No schooling Primary Lower Secondary Upper Secondary Oc…" at bounding box center [371, 179] width 179 height 28
select select "masters_degree"
click at [282, 165] on select "Highest education level No schooling Primary Lower Secondary Upper Secondary Oc…" at bounding box center [371, 179] width 179 height 28
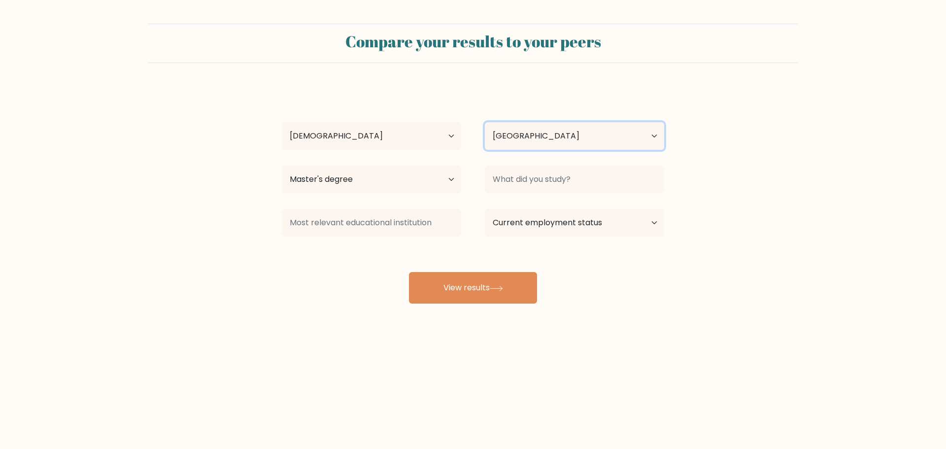
click at [551, 137] on select "Country Afghanistan Albania Algeria American Samoa Andorra Angola Anguilla Anta…" at bounding box center [574, 136] width 179 height 28
click at [469, 104] on div "Theyazen Aqlan Age Under 18 years old 18-24 years old 25-34 years old 35-44 yea…" at bounding box center [473, 195] width 394 height 217
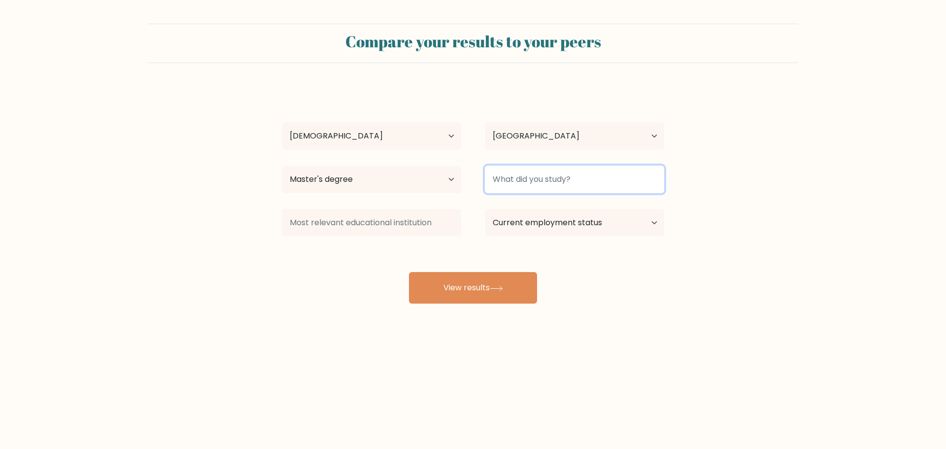
click at [563, 184] on input at bounding box center [574, 179] width 179 height 28
type input "Malaysia"
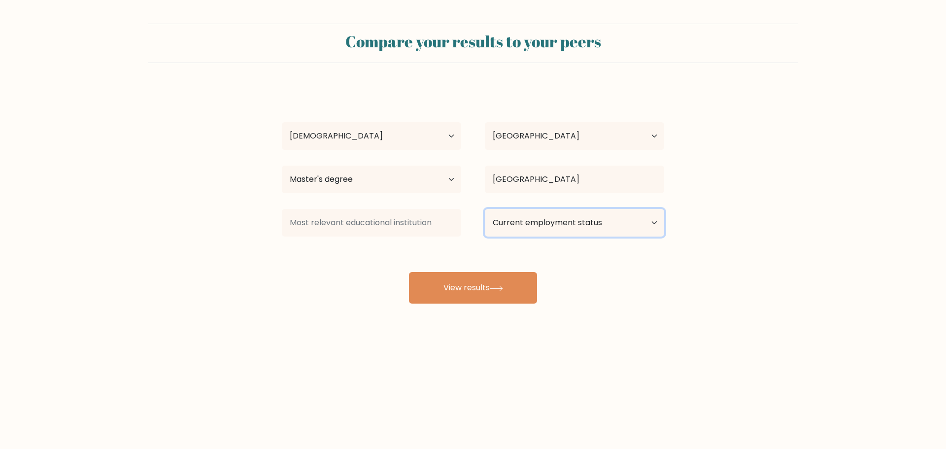
click at [574, 222] on select "Current employment status Employed Student Retired Other / prefer not to answer" at bounding box center [574, 223] width 179 height 28
select select "employed"
click at [485, 209] on select "Current employment status Employed Student Retired Other / prefer not to answer" at bounding box center [574, 223] width 179 height 28
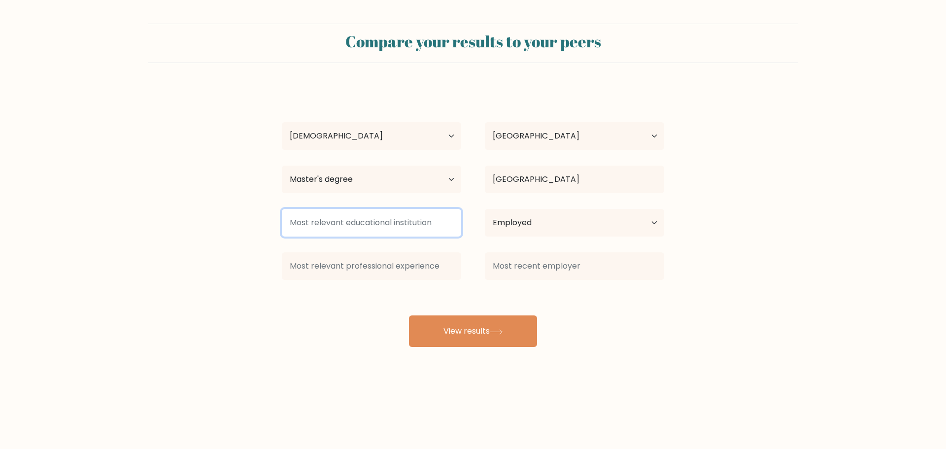
click at [394, 224] on input at bounding box center [371, 223] width 179 height 28
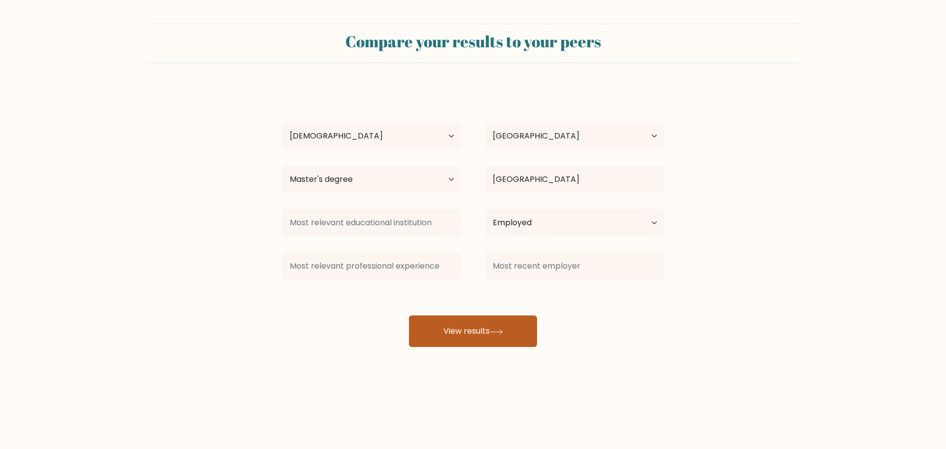
click at [477, 332] on button "View results" at bounding box center [473, 331] width 128 height 32
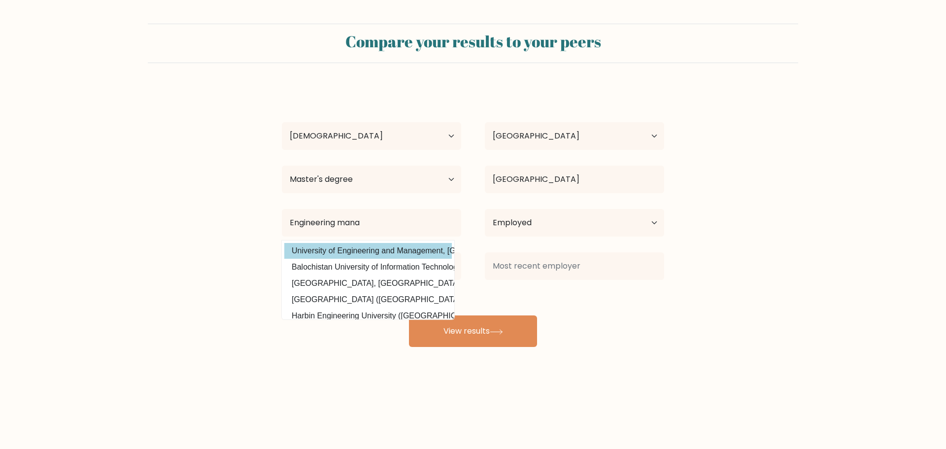
click at [371, 249] on option "University of Engineering and Management, Kolkata (India)" at bounding box center [367, 251] width 167 height 16
type input "University of Engineering and Management, Kolkata"
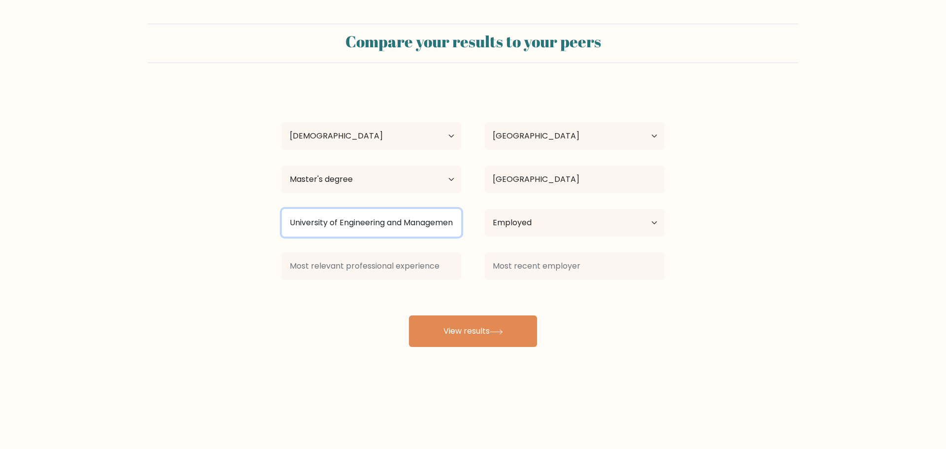
click at [407, 227] on input "University of Engineering and Management, Kolkata" at bounding box center [371, 223] width 179 height 28
click at [363, 225] on input "University of Engineering and Management, Kolkata" at bounding box center [371, 223] width 179 height 28
type textarea "Engineering"
click at [363, 225] on input "University of Engineering and Management, Kolkata" at bounding box center [371, 223] width 179 height 28
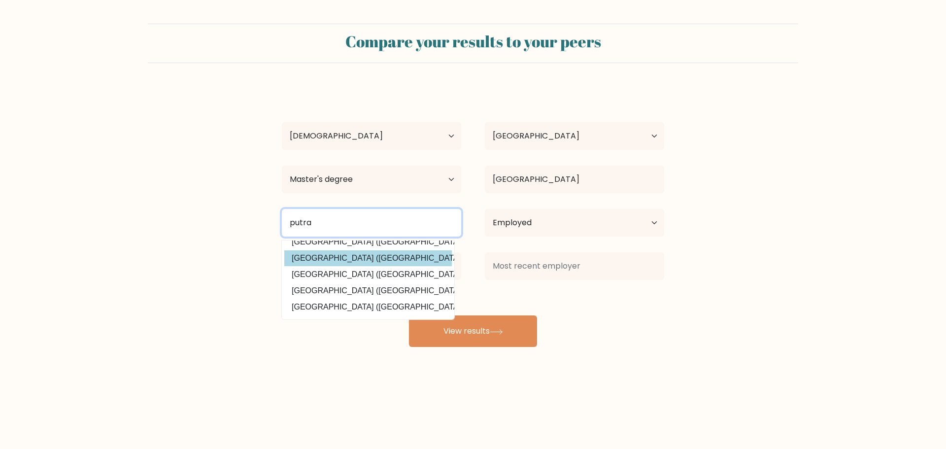
scroll to position [10, 0]
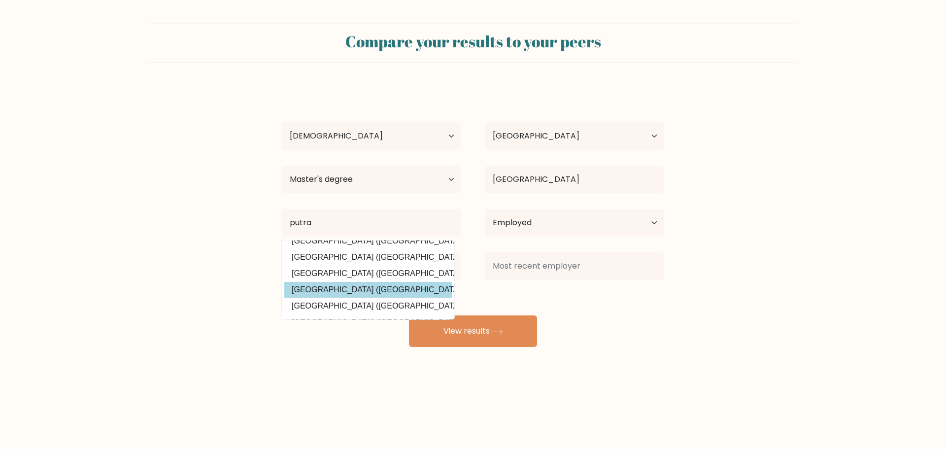
click at [356, 288] on option "Universiti Putra Malaysia (Malaysia)" at bounding box center [367, 290] width 167 height 16
type input "Universiti Putra Malaysia"
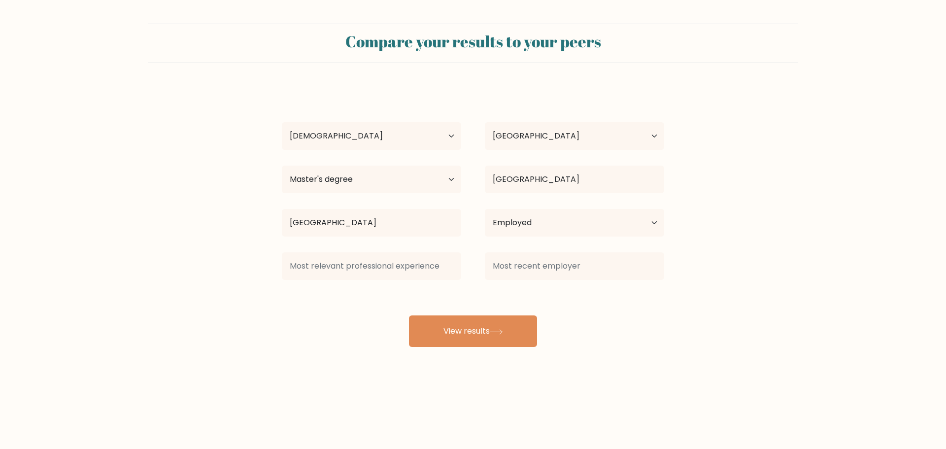
click at [306, 288] on div "Theyazen Aqlan Age Under 18 years old 18-24 years old 25-34 years old 35-44 yea…" at bounding box center [473, 217] width 394 height 260
click at [480, 334] on button "View results" at bounding box center [473, 331] width 128 height 32
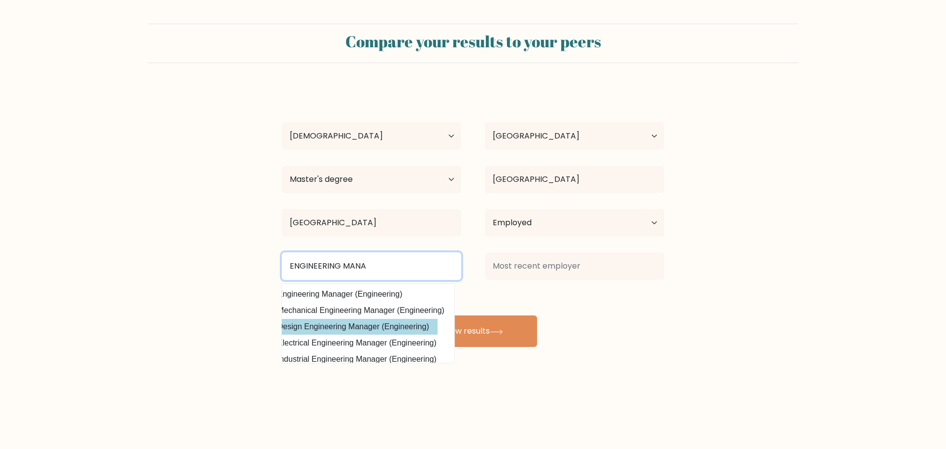
scroll to position [0, 0]
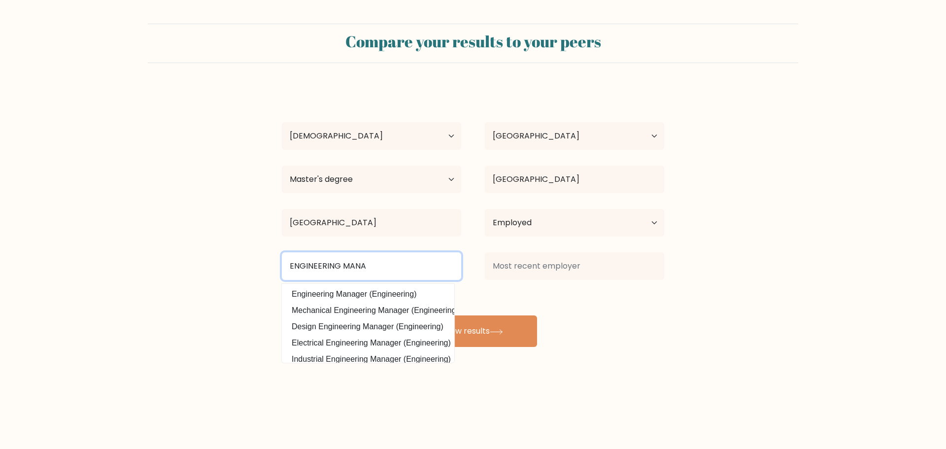
click at [370, 272] on input "ENGINEERING MANA" at bounding box center [371, 266] width 179 height 28
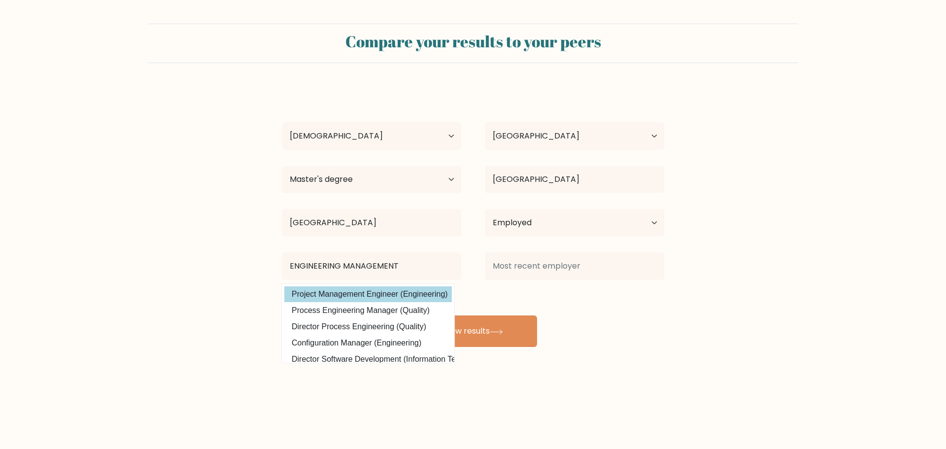
click at [346, 288] on option "Project Management Engineer (Engineering)" at bounding box center [367, 294] width 167 height 16
type input "Project Management Engineer"
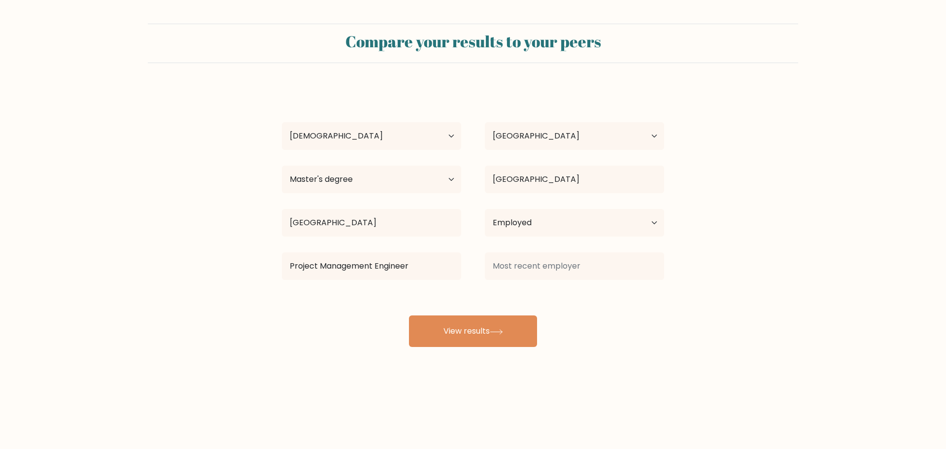
click at [477, 293] on div "Theyazen Aqlan Age Under 18 years old 18-24 years old 25-34 years old 35-44 yea…" at bounding box center [473, 217] width 394 height 260
click at [482, 331] on button "View results" at bounding box center [473, 331] width 128 height 32
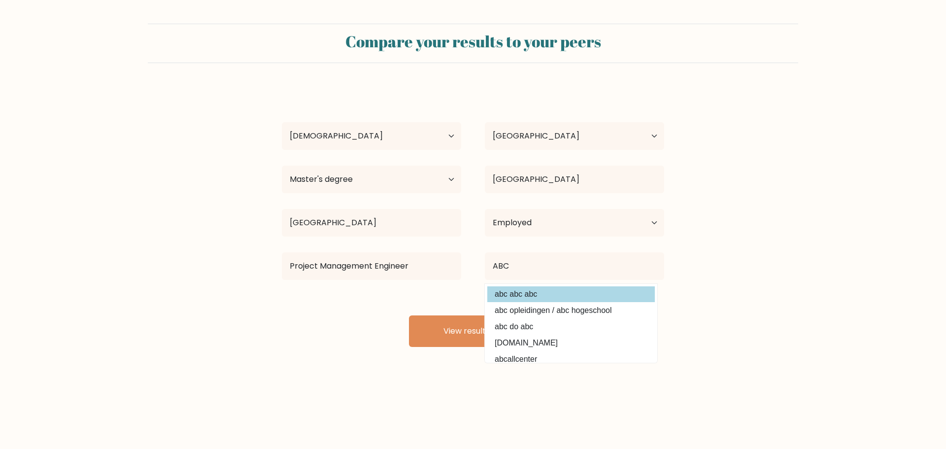
click at [496, 290] on option "abc abc abc" at bounding box center [570, 294] width 167 height 16
type input "abc abc abc"
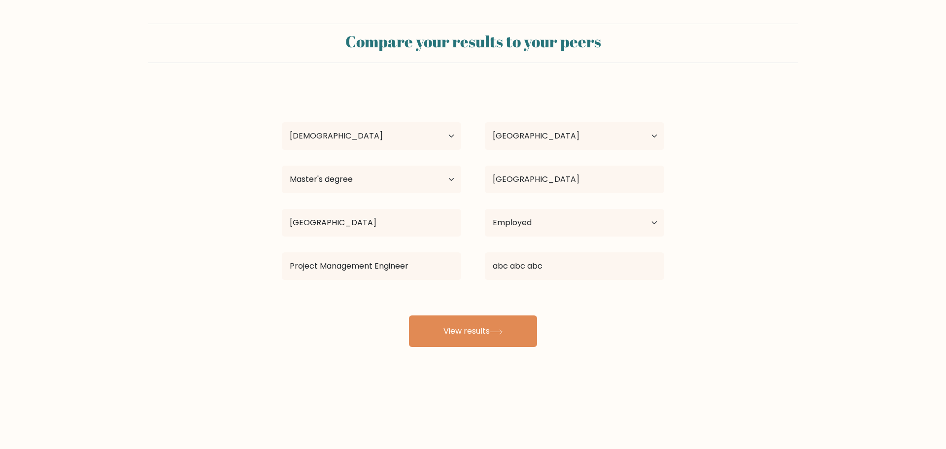
click at [476, 290] on div "Theyazen Aqlan Age Under 18 years old 18-24 years old 25-34 years old 35-44 yea…" at bounding box center [473, 217] width 394 height 260
click at [479, 331] on button "View results" at bounding box center [473, 331] width 128 height 32
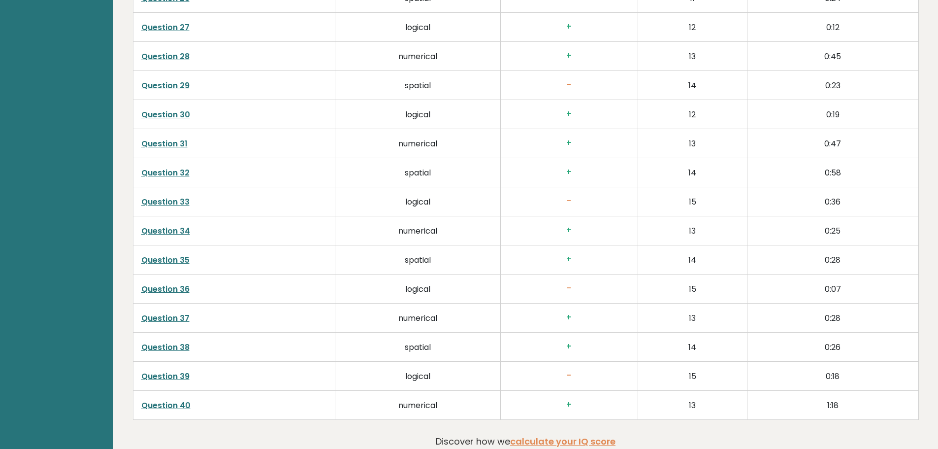
scroll to position [2563, 0]
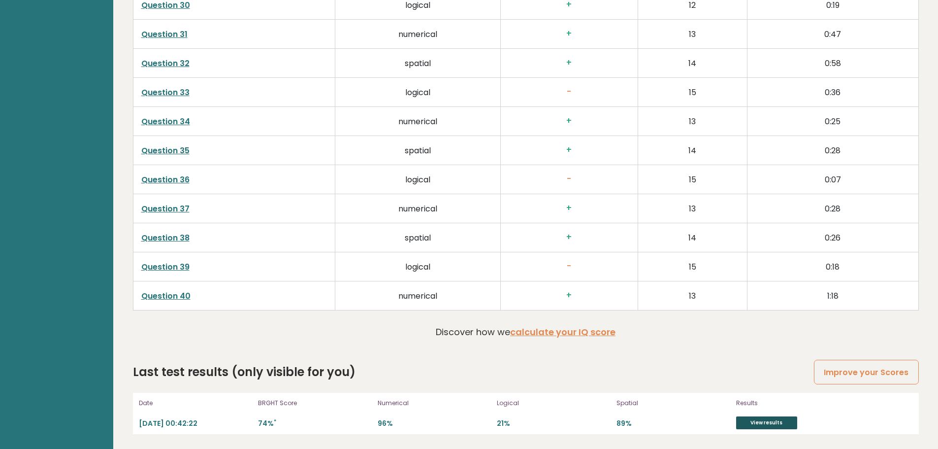
click at [759, 425] on link "View results" at bounding box center [766, 422] width 61 height 13
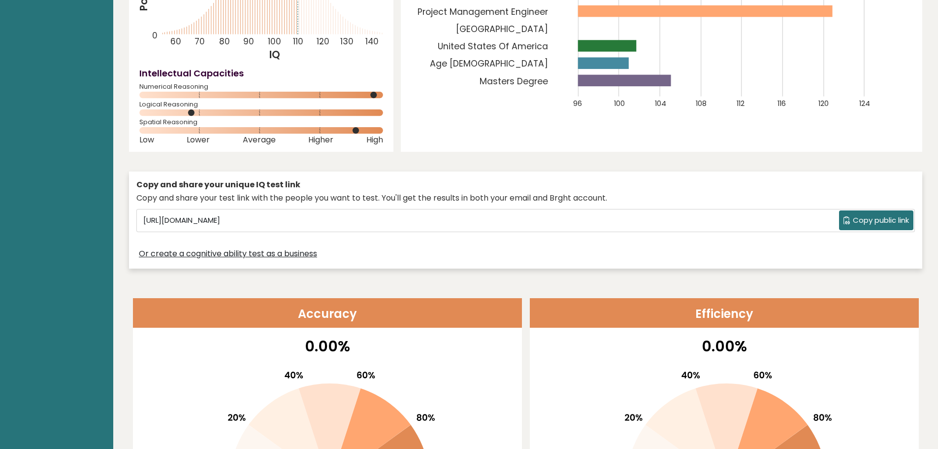
scroll to position [0, 0]
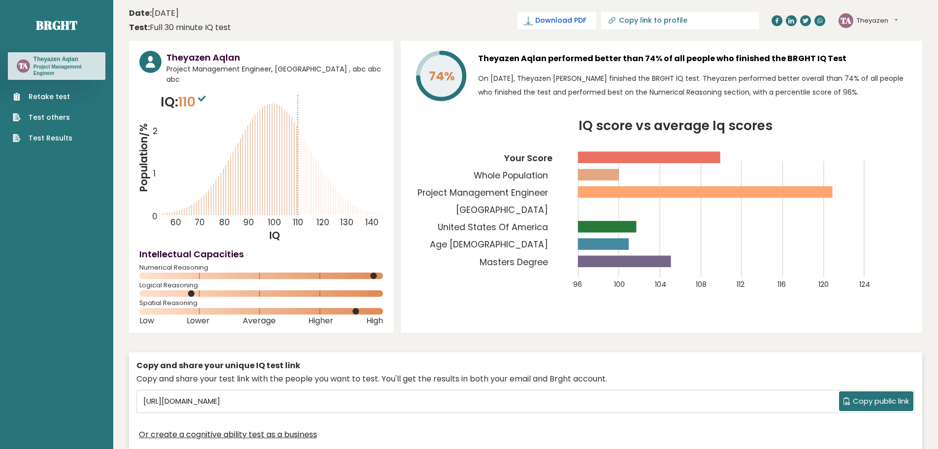
click at [587, 19] on span "Download PDF" at bounding box center [560, 20] width 51 height 10
click at [596, 25] on span "✓ Your PDF is downloaded..." at bounding box center [541, 20] width 112 height 17
click at [572, 19] on span "✓ Your PDF is downloaded..." at bounding box center [541, 20] width 112 height 17
click at [500, 31] on header "Date: October 15, 2025 Test: Full 30 minute IQ test Download PDF Downloading...…" at bounding box center [525, 20] width 793 height 31
click at [389, 14] on header "Date: October 15, 2025 Test: Full 30 minute IQ test Download PDF Downloading...…" at bounding box center [525, 20] width 793 height 31
